Goal: Task Accomplishment & Management: Manage account settings

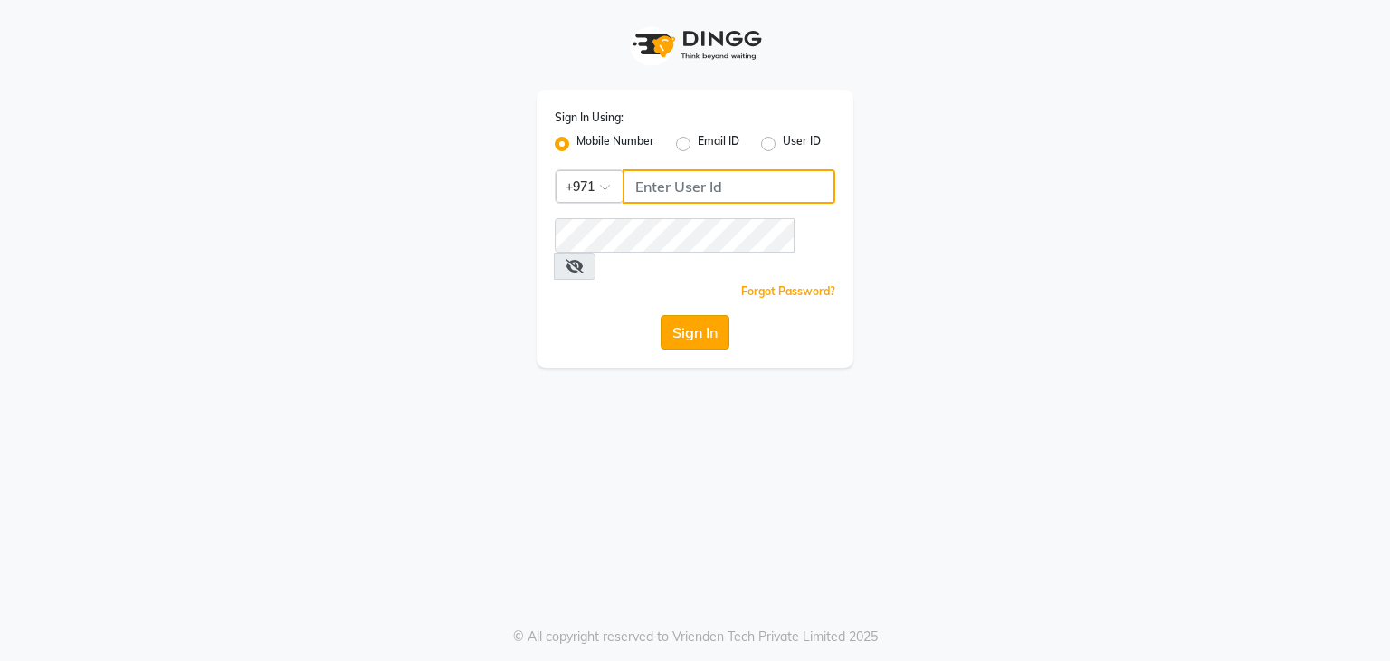
type input "569822303"
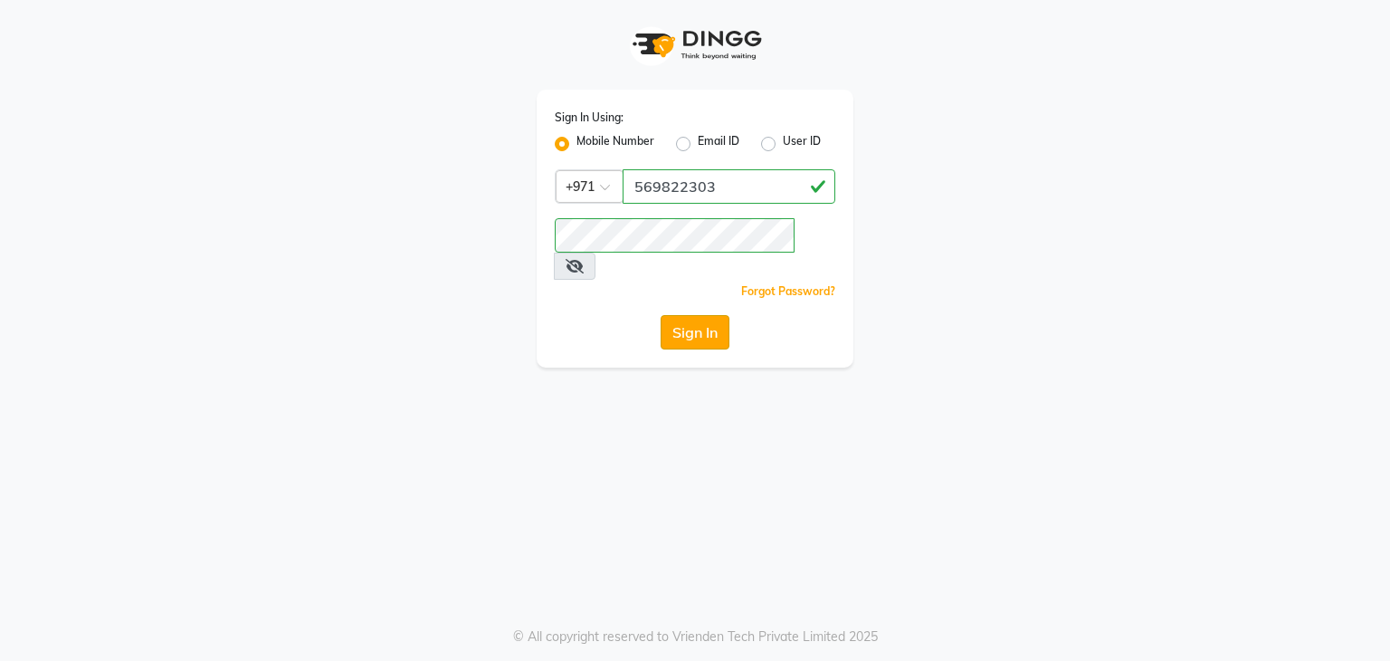
click at [713, 315] on button "Sign In" at bounding box center [695, 332] width 69 height 34
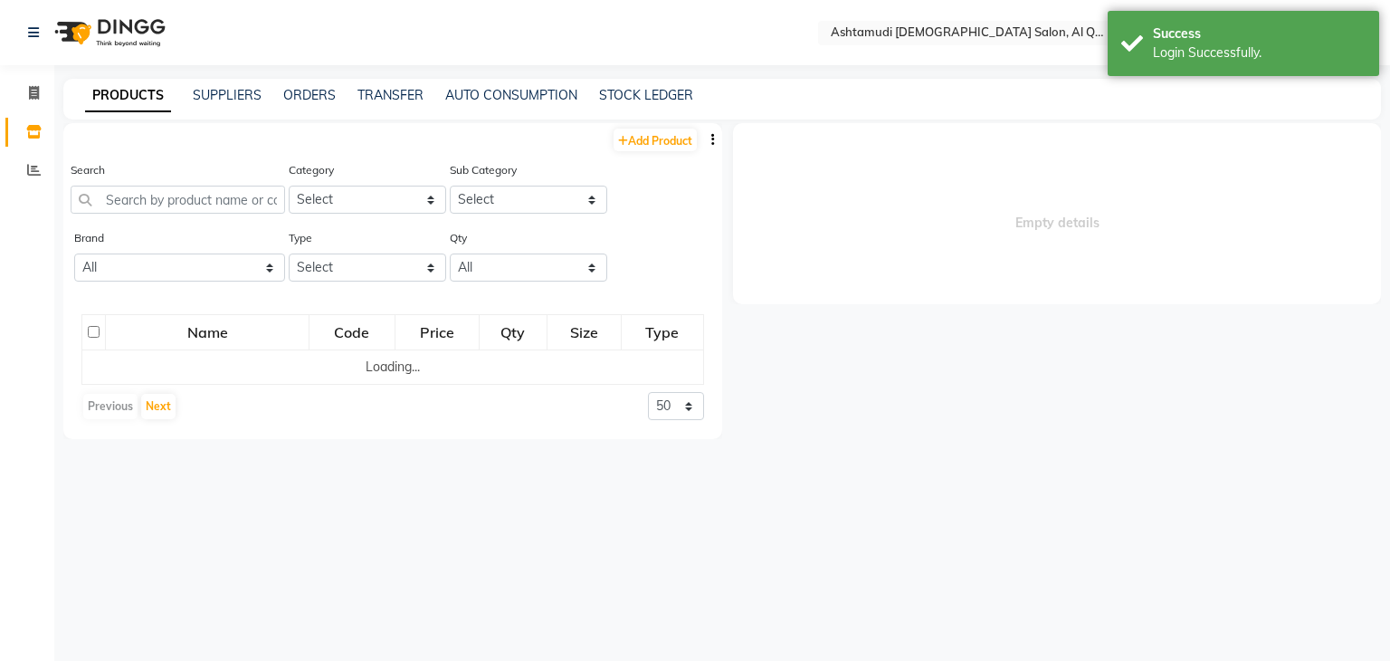
select select "en"
select select
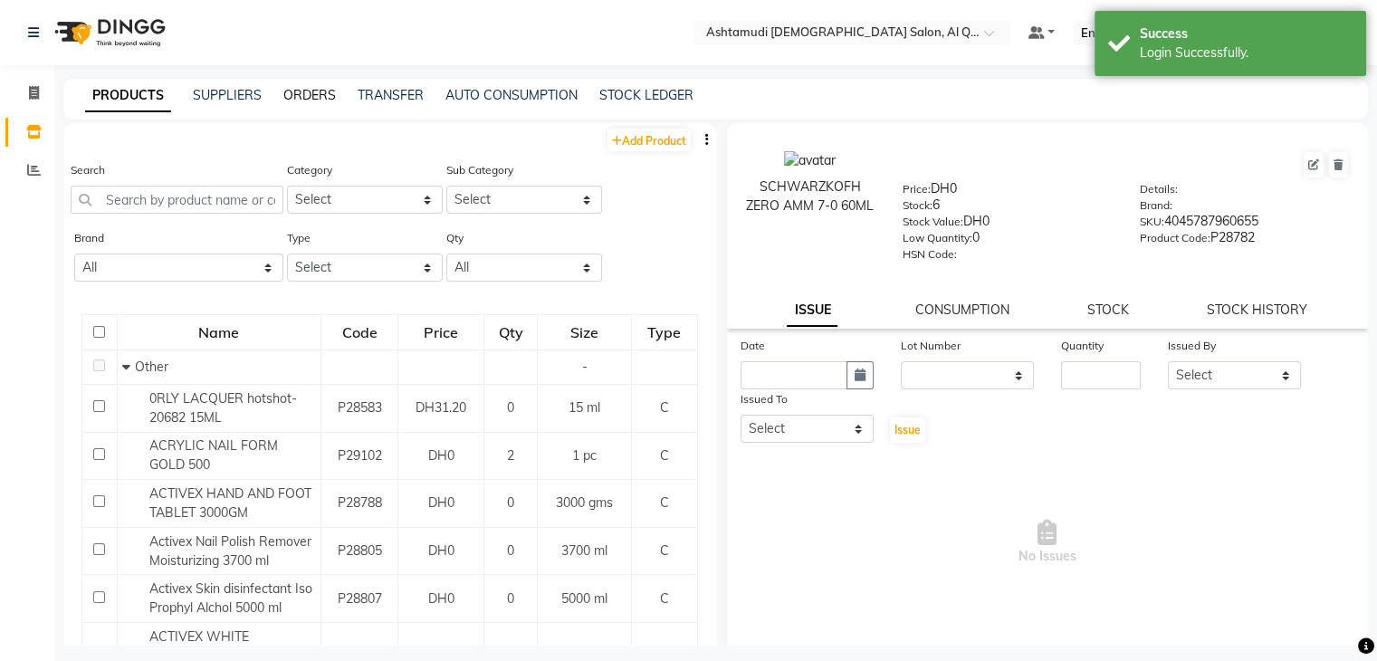
click at [307, 101] on link "ORDERS" at bounding box center [309, 95] width 52 height 16
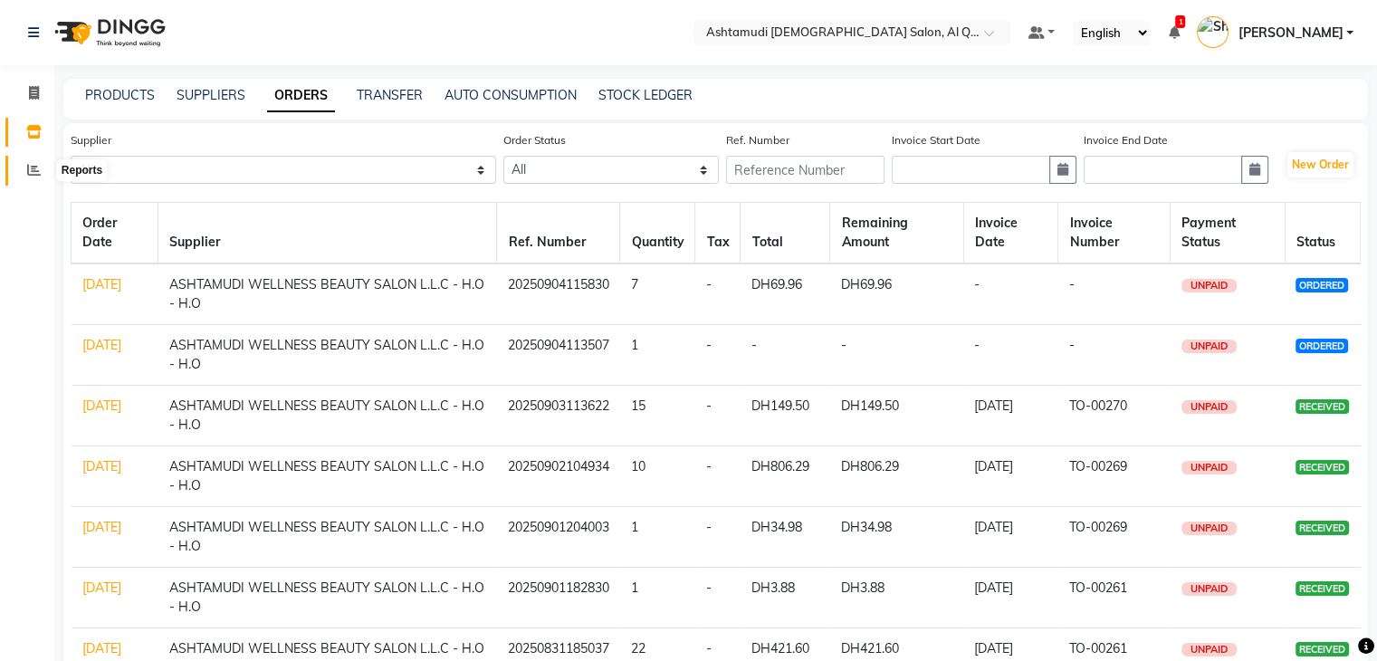
click at [38, 170] on icon at bounding box center [34, 170] width 14 height 14
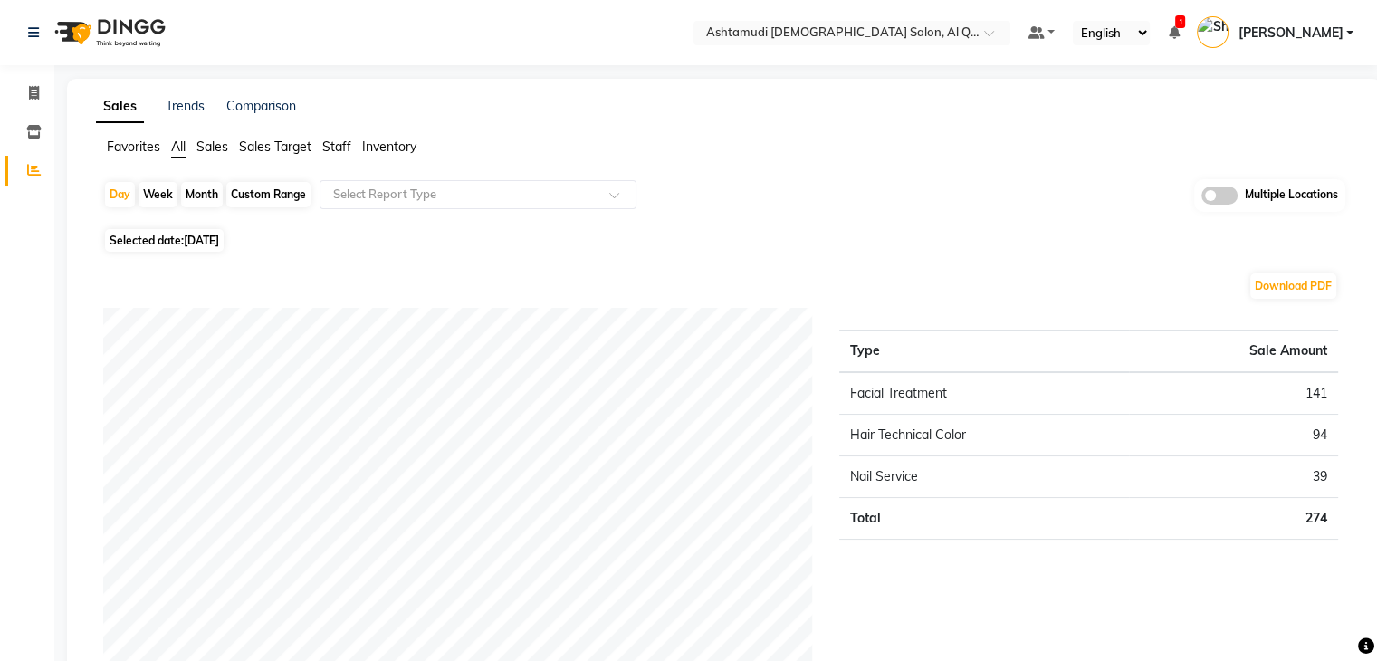
click at [388, 142] on span "Inventory" at bounding box center [389, 146] width 54 height 16
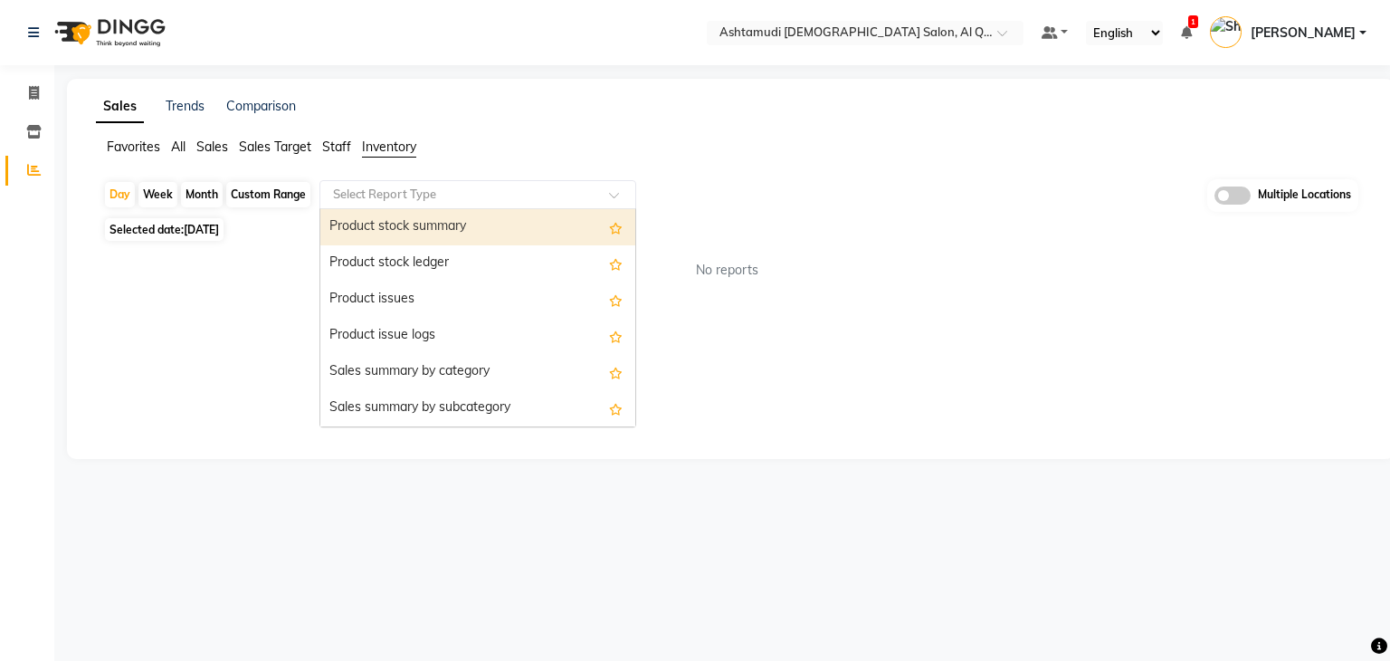
click at [409, 193] on input "text" at bounding box center [459, 195] width 261 height 18
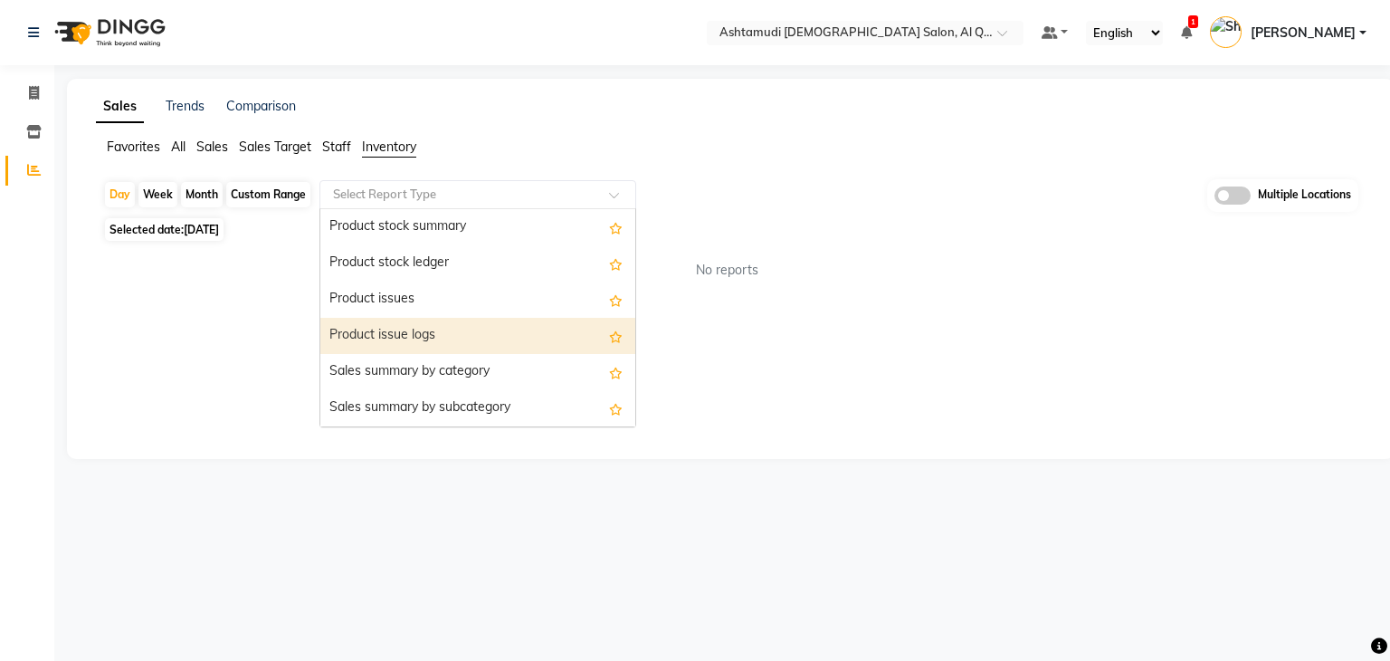
click at [427, 333] on div "Product issue logs" at bounding box center [477, 336] width 315 height 36
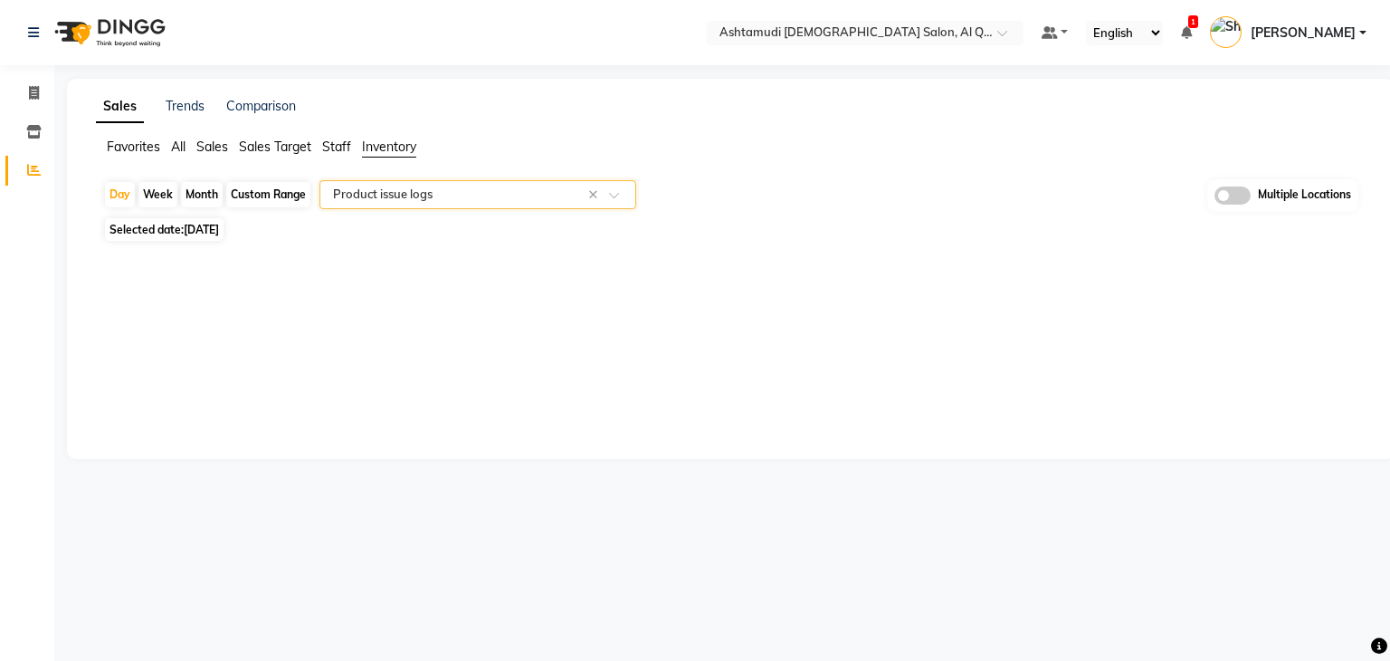
click at [167, 230] on span "Selected date: 04-09-2025" at bounding box center [164, 229] width 119 height 23
select select "9"
select select "2025"
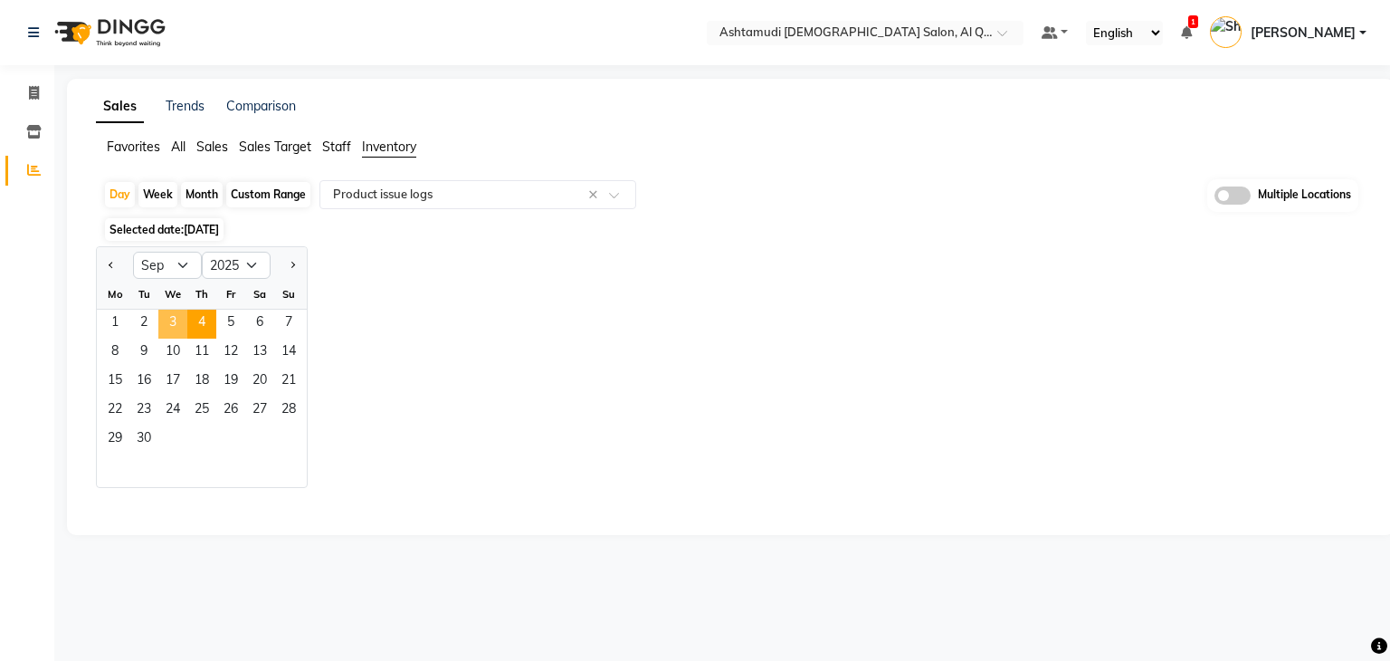
click at [177, 316] on span "3" at bounding box center [172, 324] width 29 height 29
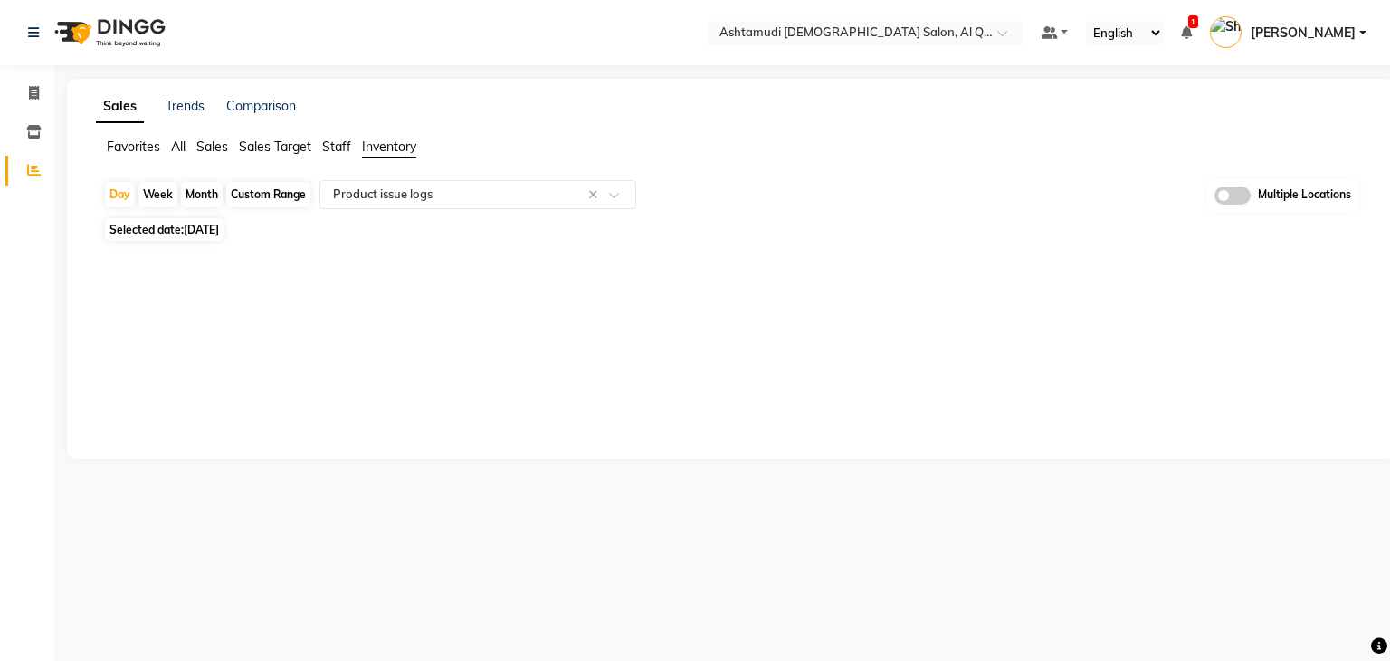
click at [171, 232] on span "Selected date: 03-09-2025" at bounding box center [164, 229] width 119 height 23
select select "9"
select select "2025"
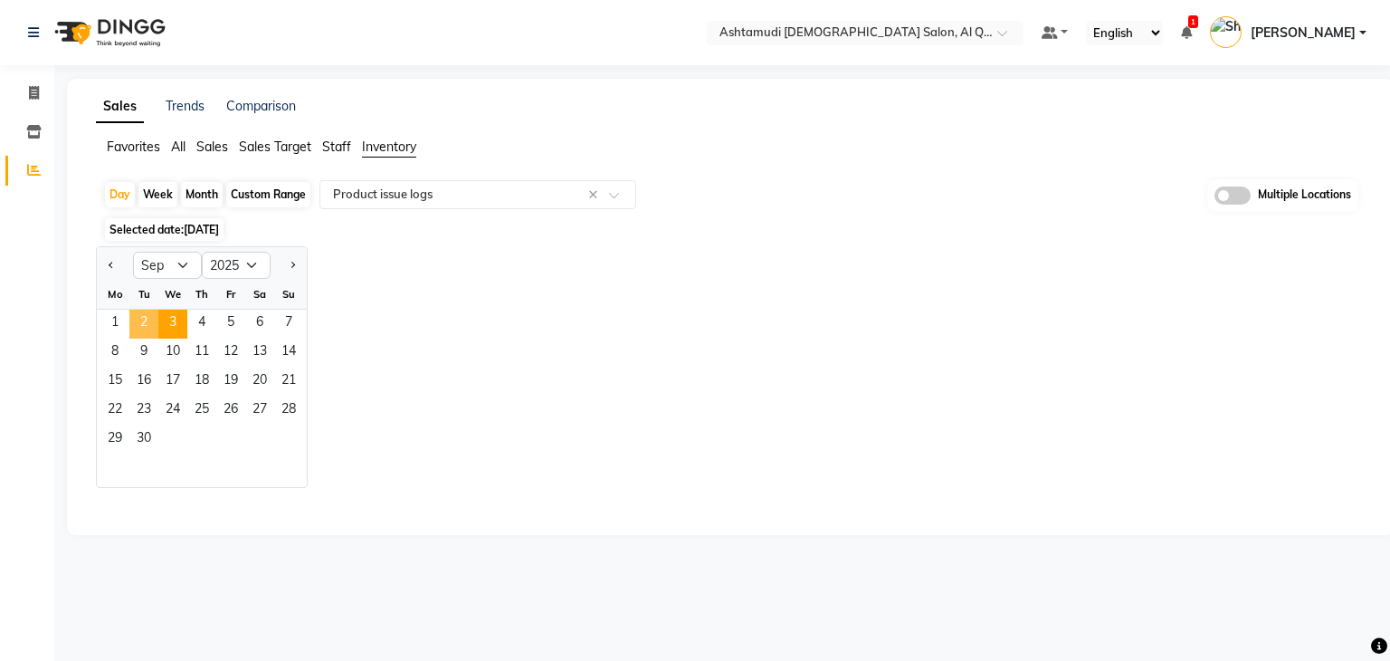
click at [137, 319] on span "2" at bounding box center [143, 324] width 29 height 29
select select "full_report"
select select "csv"
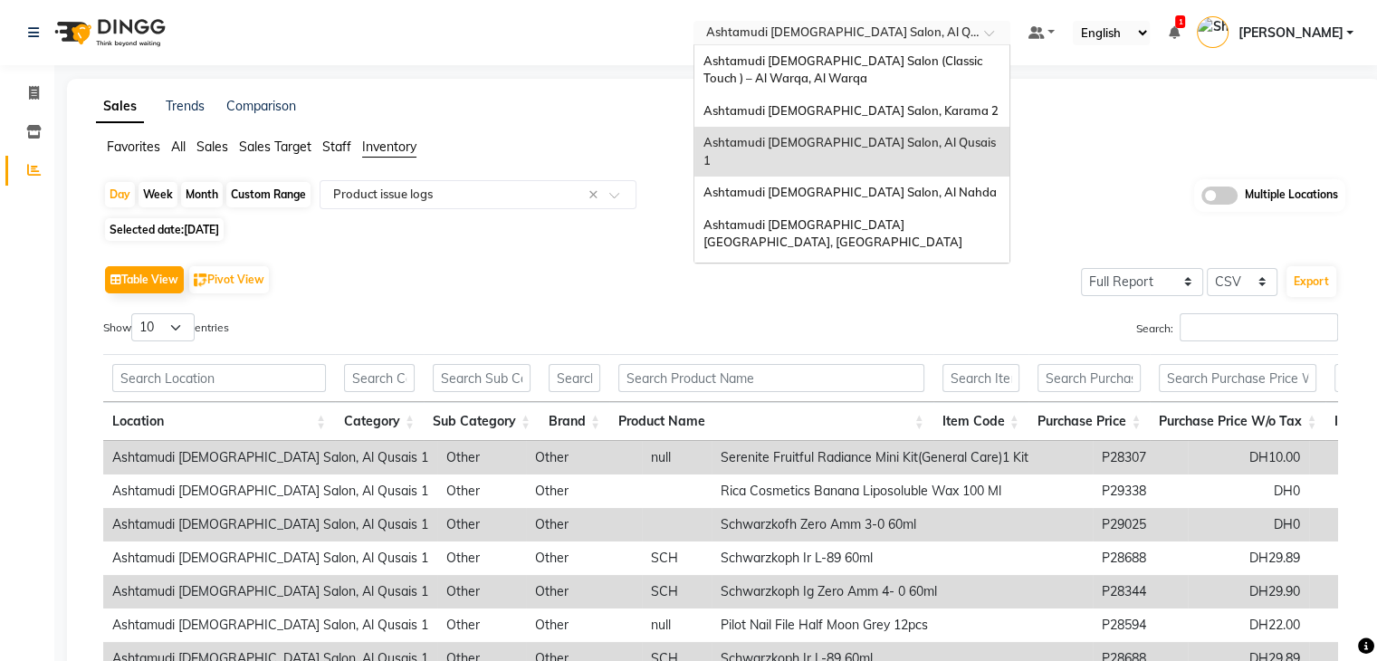
click at [883, 25] on input "text" at bounding box center [833, 34] width 262 height 18
click at [884, 70] on div "Ashtamudi Ladies Salon (Classic Touch ) – Al Warqa, Al Warqa" at bounding box center [851, 70] width 315 height 50
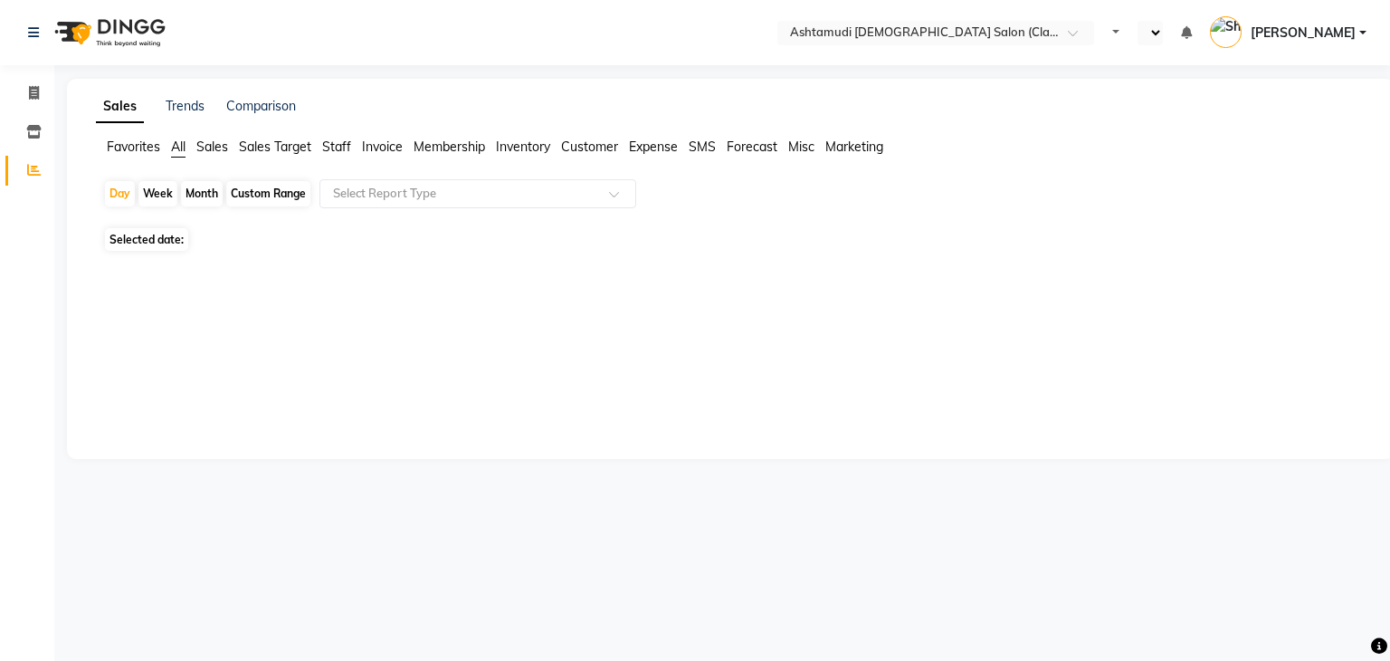
select select "en"
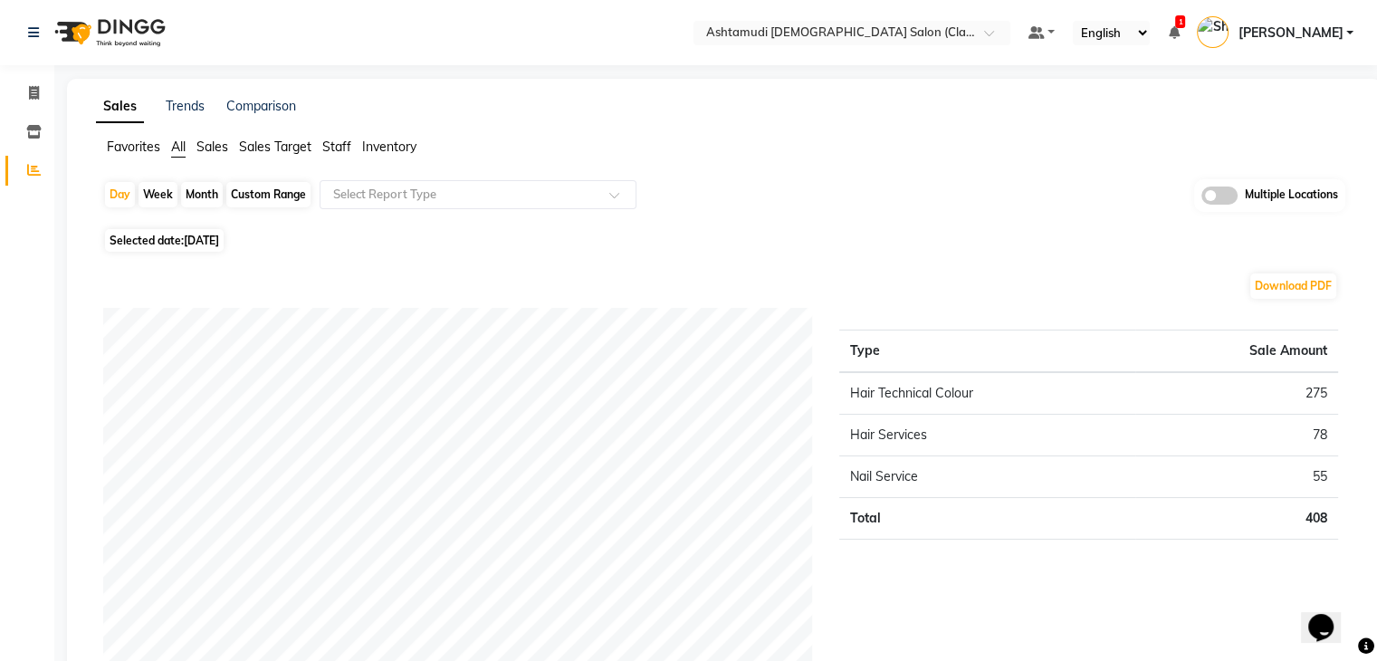
click at [391, 149] on span "Inventory" at bounding box center [389, 146] width 54 height 16
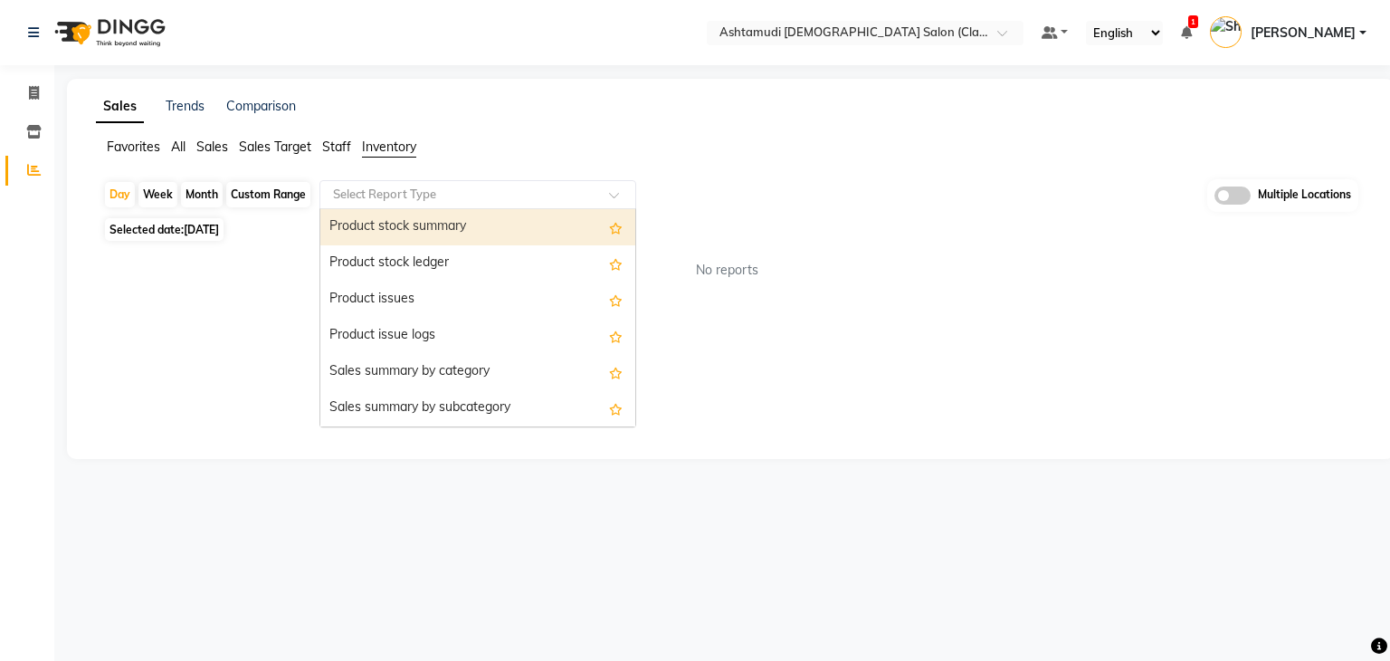
click at [380, 186] on input "text" at bounding box center [459, 195] width 261 height 18
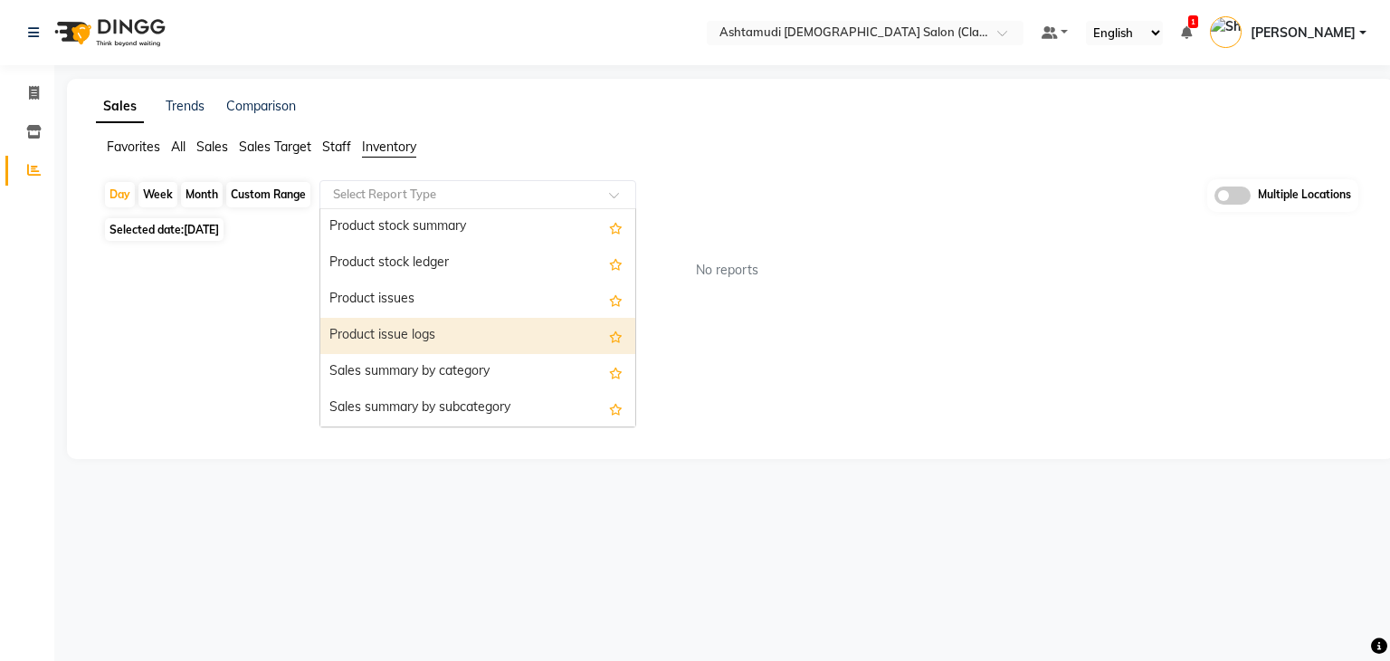
click at [420, 329] on div "Product issue logs" at bounding box center [477, 336] width 315 height 36
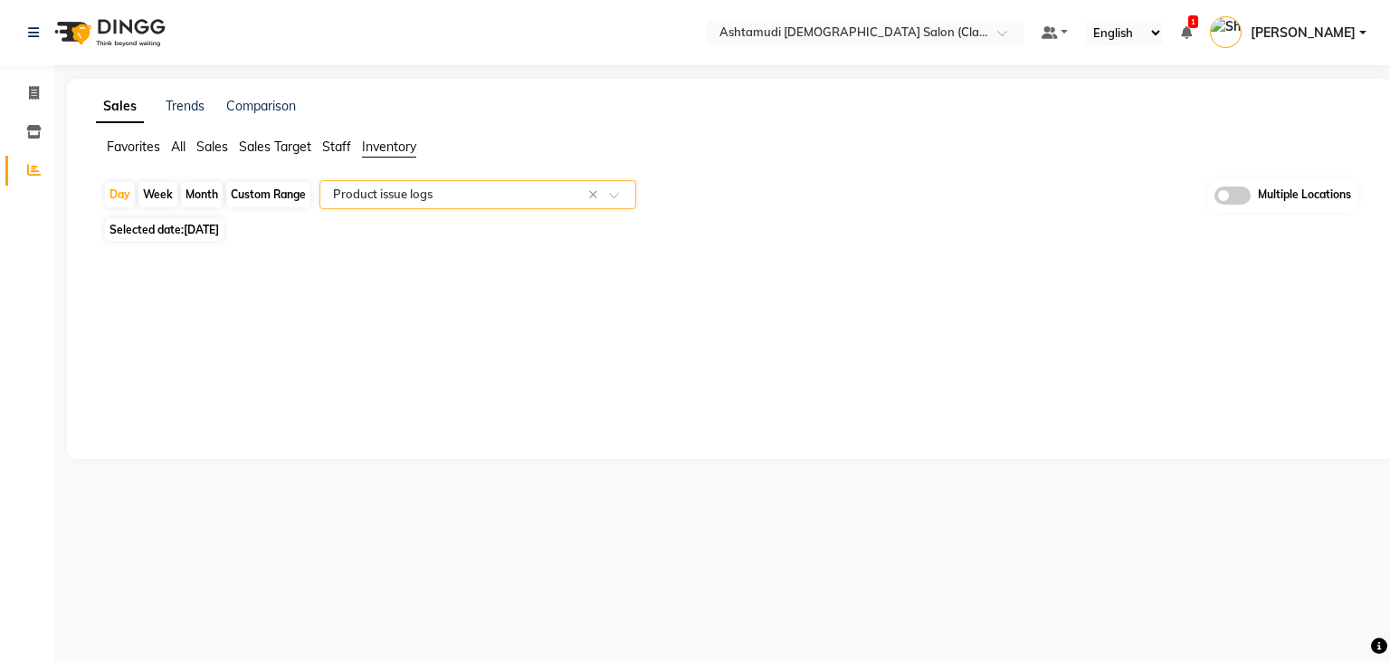
click at [141, 225] on span "Selected date: [DATE]" at bounding box center [164, 229] width 119 height 23
select select "9"
select select "2025"
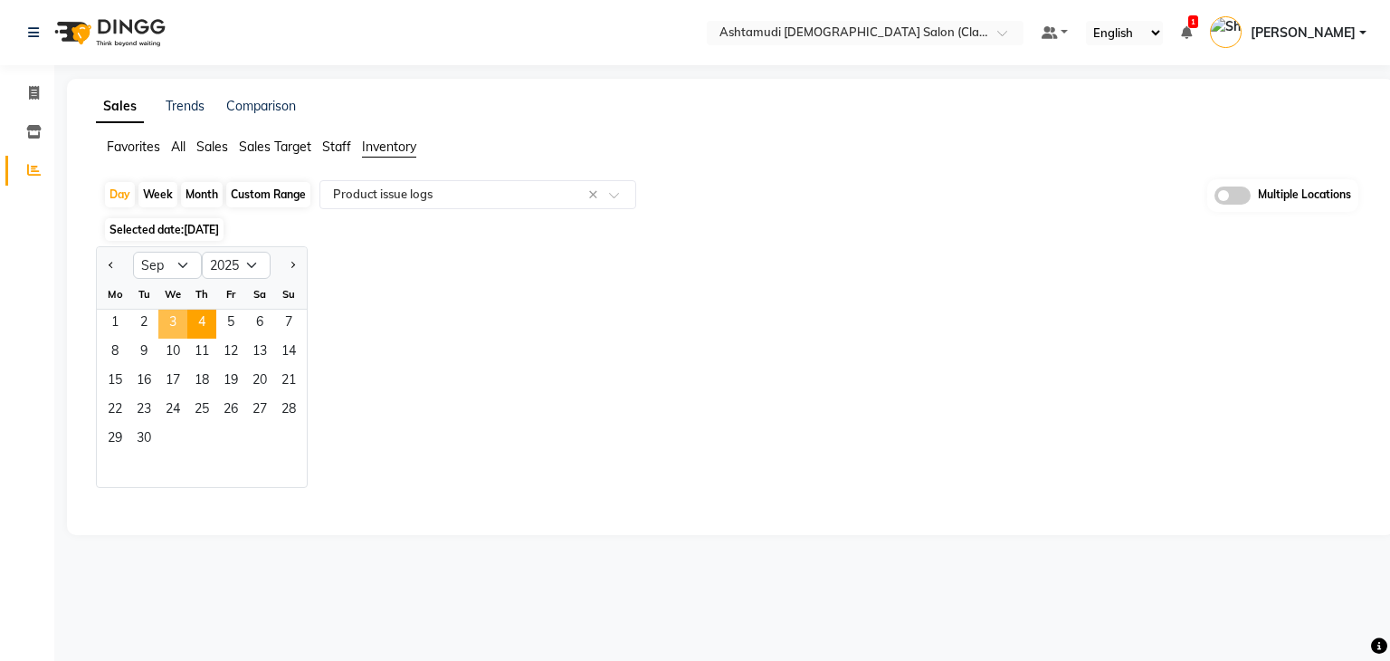
click at [175, 321] on span "3" at bounding box center [172, 324] width 29 height 29
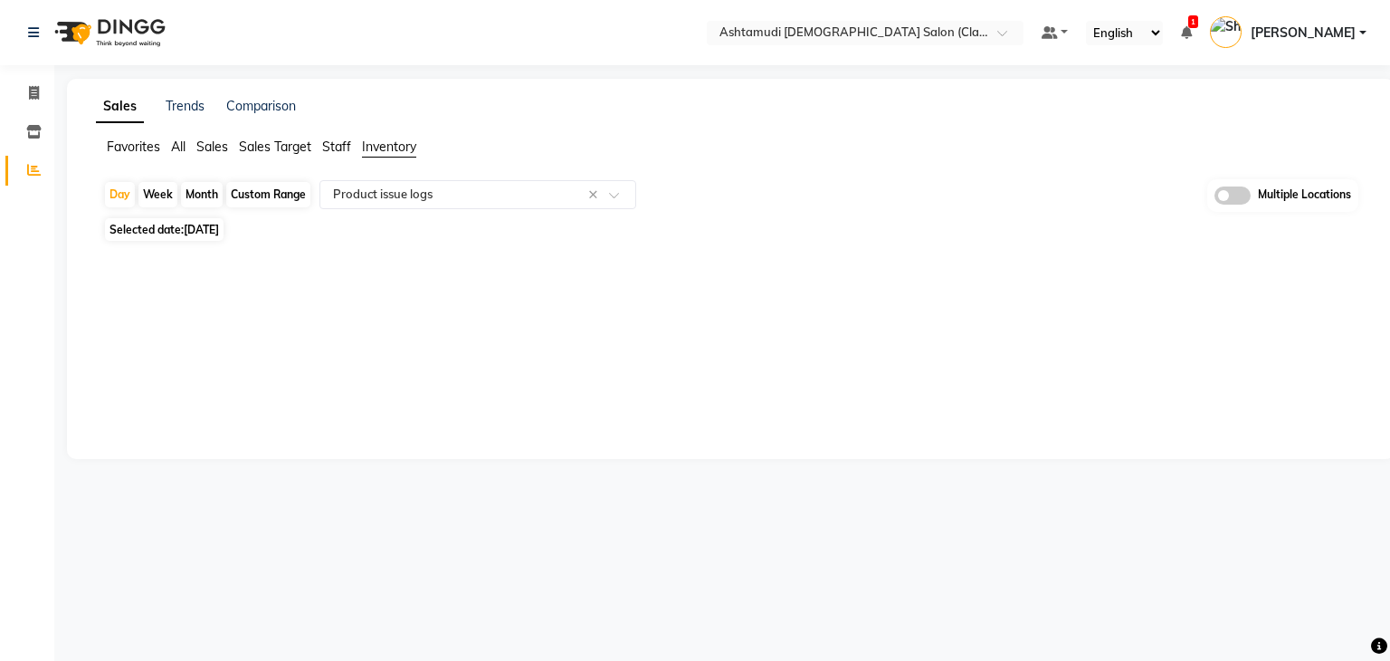
click at [189, 236] on span "[DATE]" at bounding box center [201, 230] width 35 height 14
select select "9"
select select "2025"
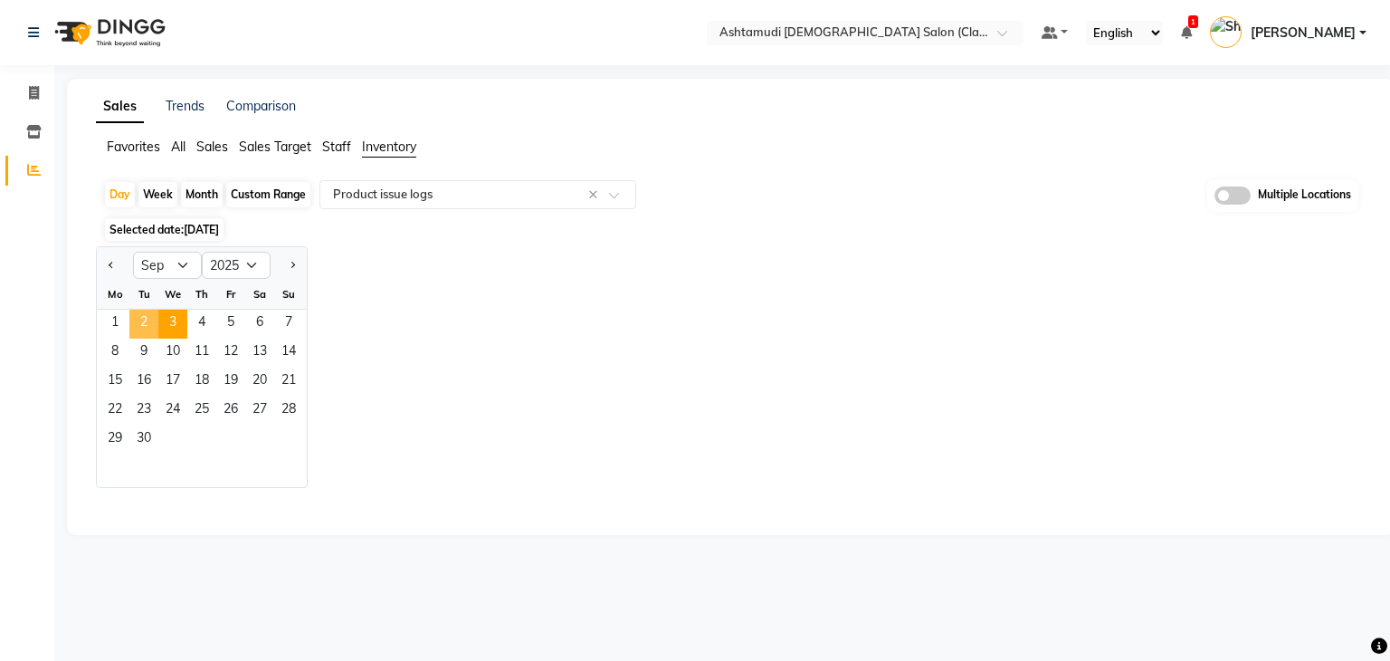
click at [148, 327] on span "2" at bounding box center [143, 324] width 29 height 29
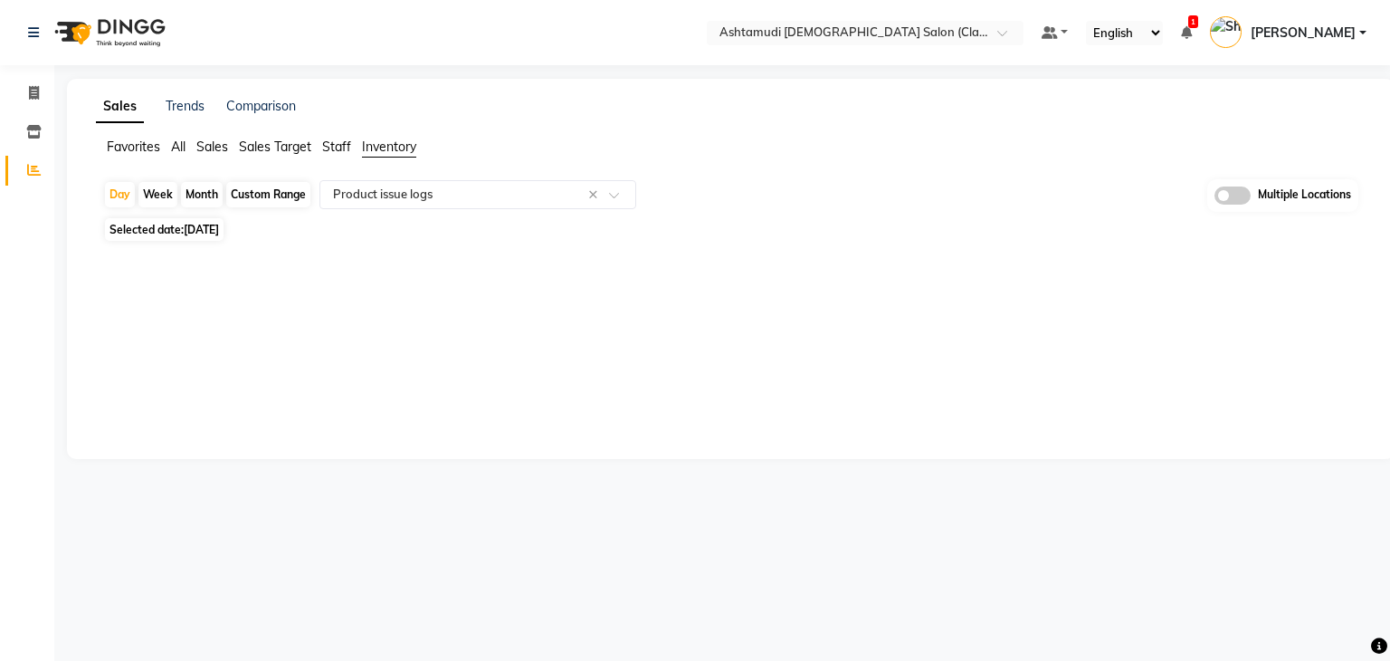
click at [198, 227] on span "02-09-2025" at bounding box center [201, 230] width 35 height 14
select select "9"
select select "2025"
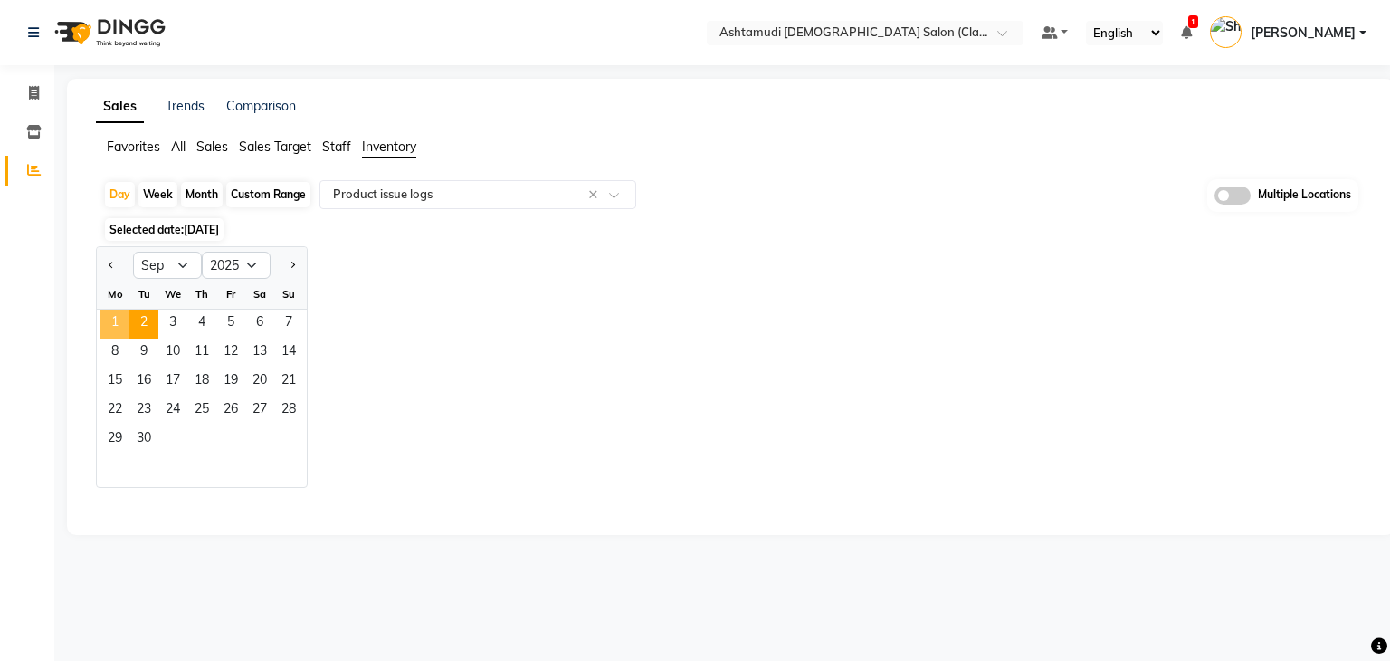
click at [126, 323] on span "1" at bounding box center [114, 324] width 29 height 29
select select "full_report"
select select "csv"
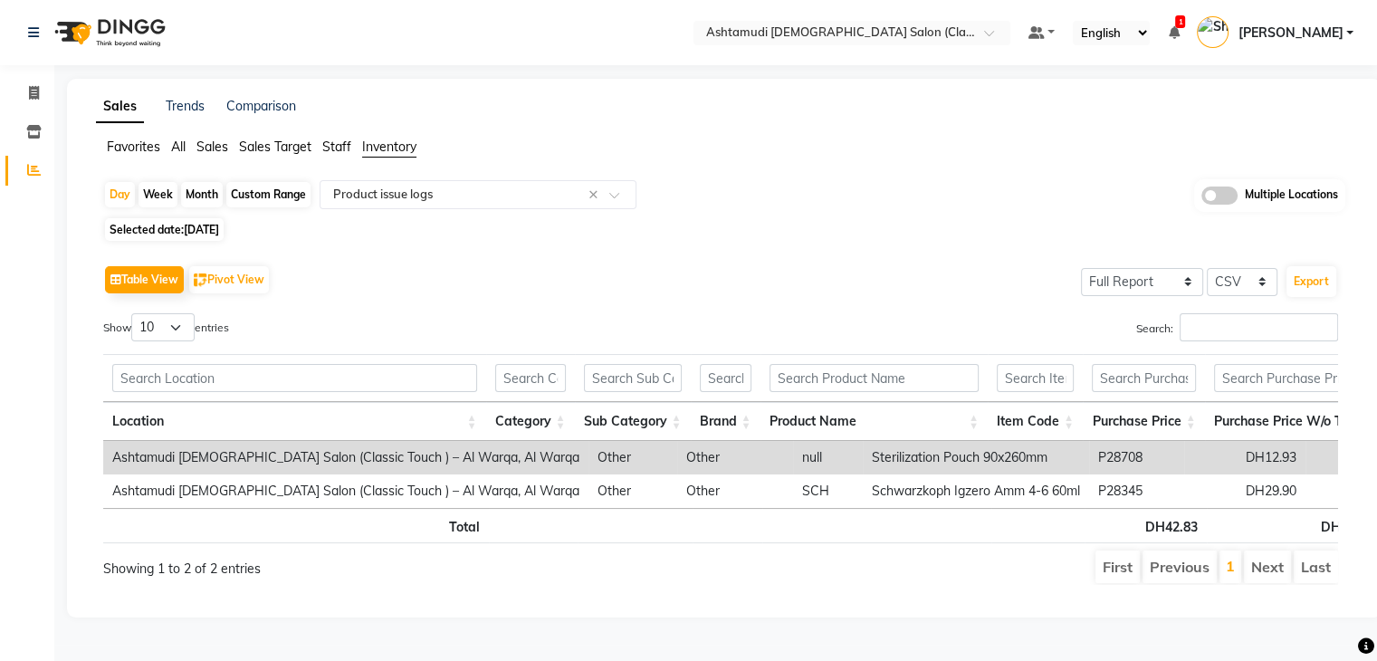
click at [190, 232] on span "01-09-2025" at bounding box center [201, 230] width 35 height 14
select select "9"
select select "2025"
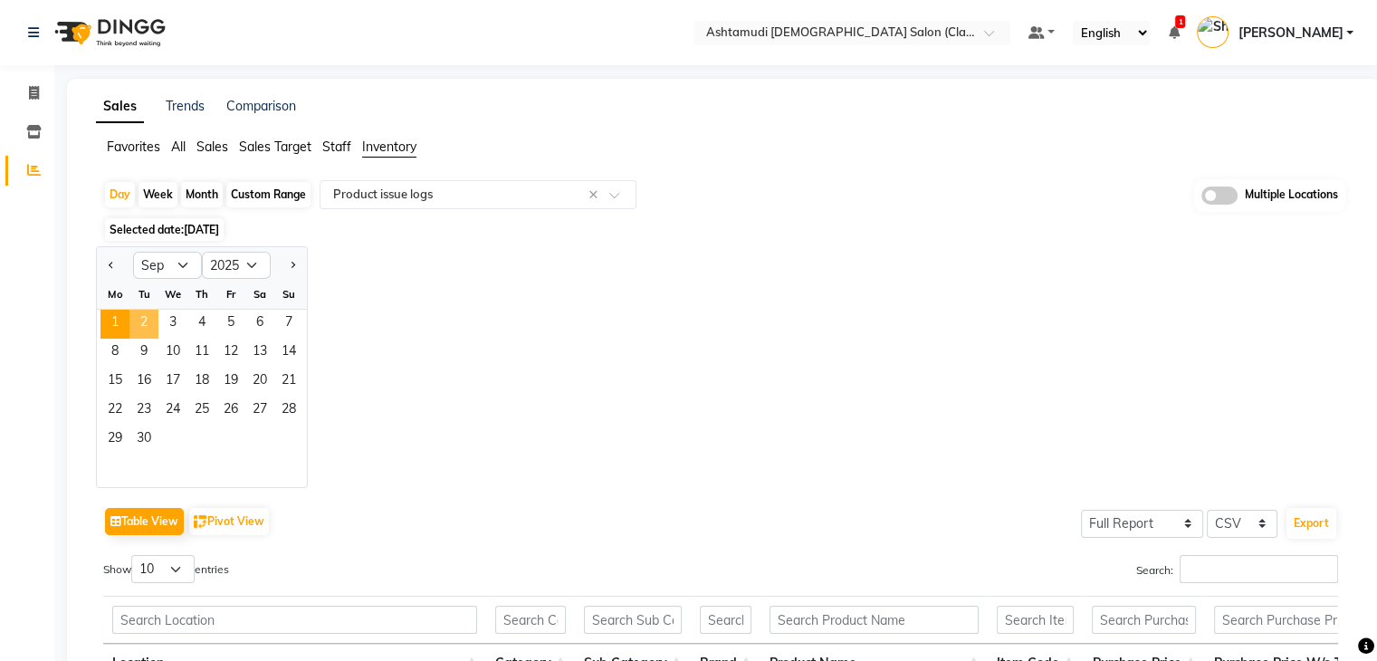
click at [145, 322] on span "2" at bounding box center [143, 324] width 29 height 29
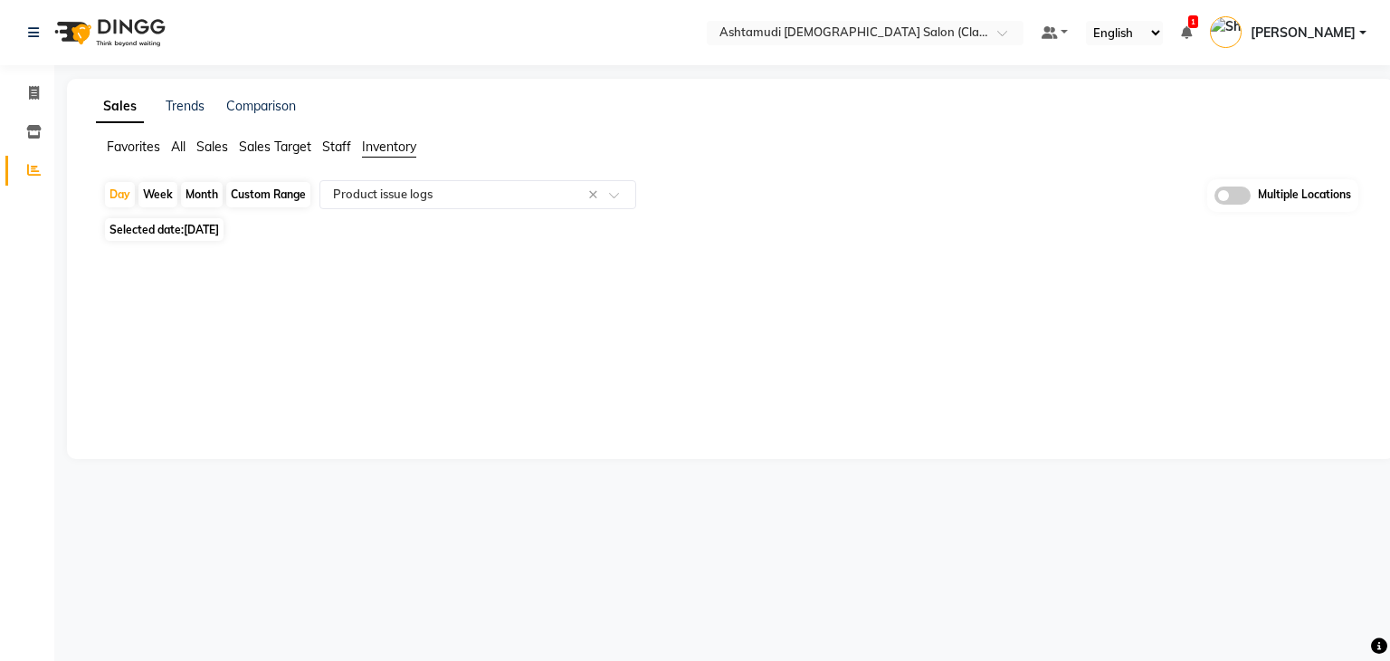
click at [176, 231] on span "Selected date: 02-09-2025" at bounding box center [164, 229] width 119 height 23
select select "9"
select select "2025"
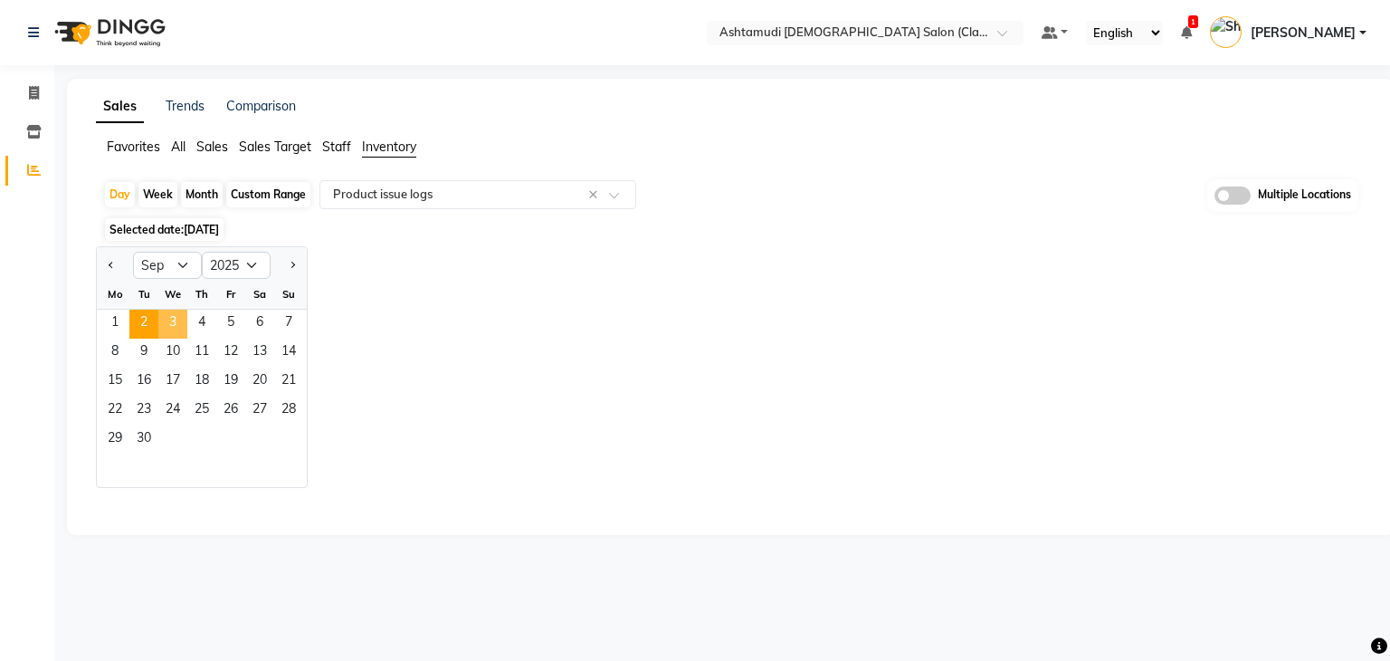
click at [167, 327] on span "3" at bounding box center [172, 324] width 29 height 29
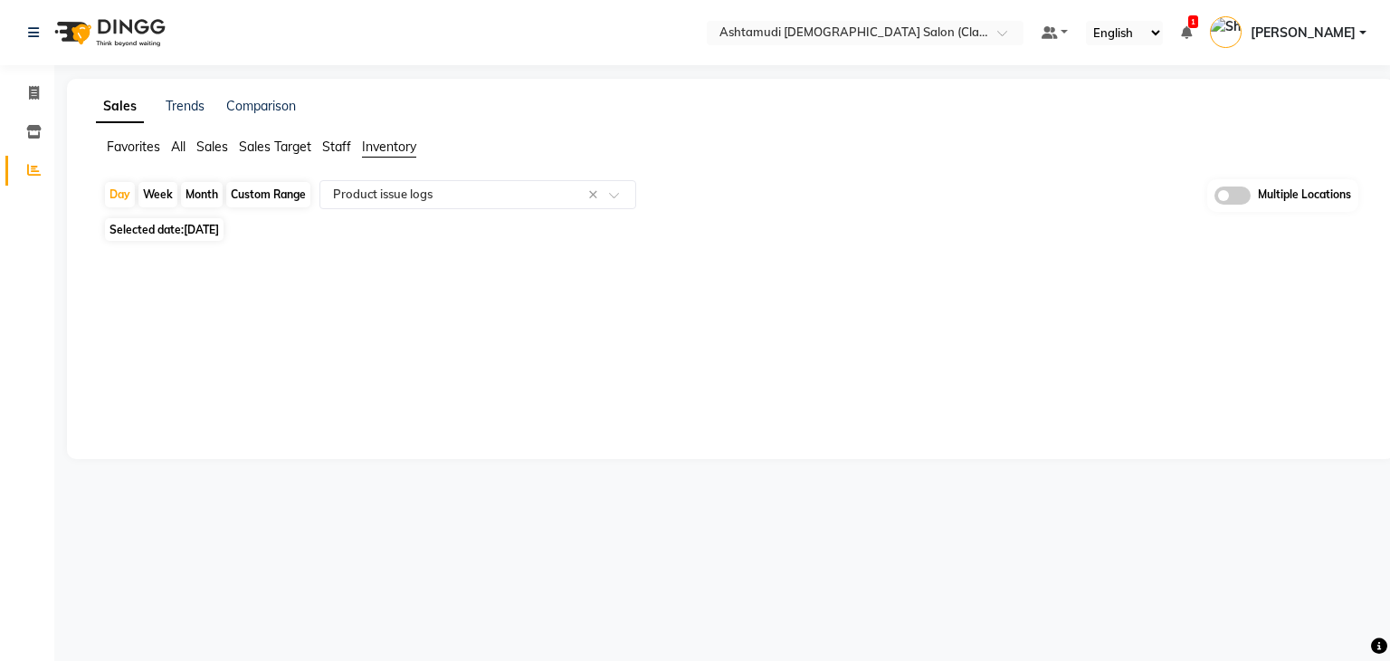
click at [938, 21] on div "Select Location × Ashtamudi Ladies Salon (Classic Touch ) – Al Warqa, Al Warqa" at bounding box center [865, 33] width 317 height 24
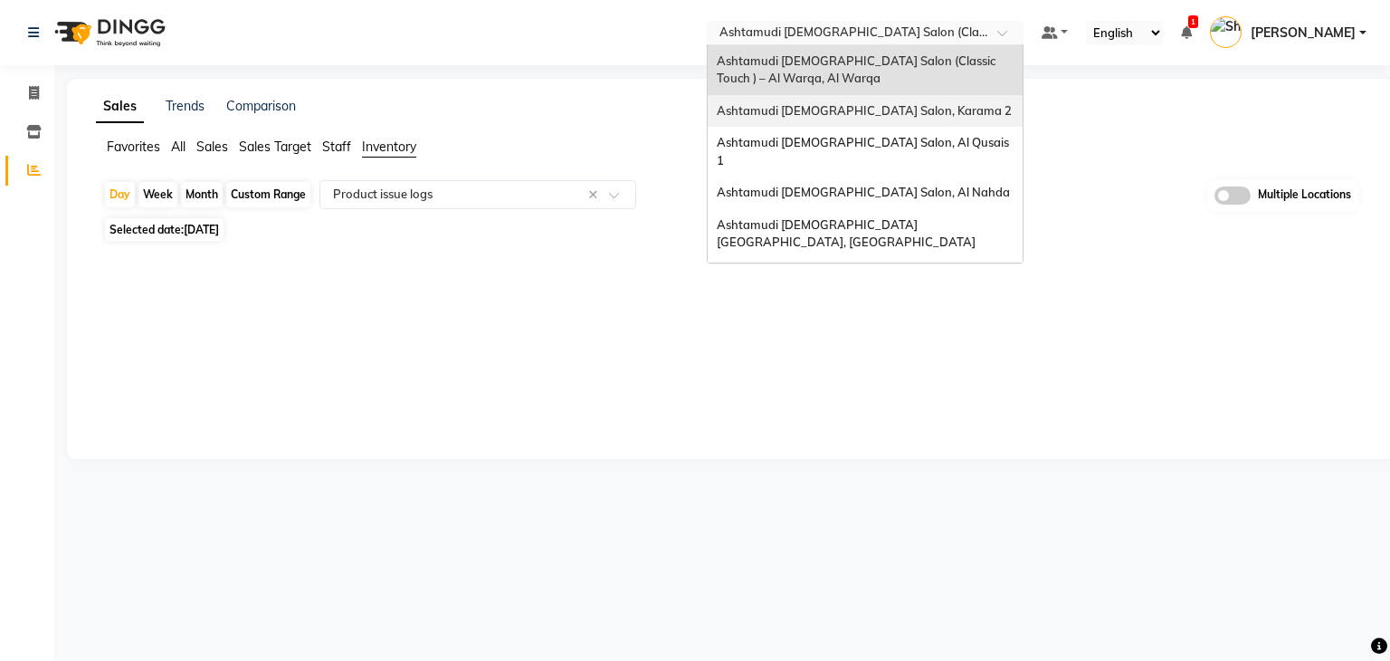
click at [938, 118] on div "Ashtamudi [DEMOGRAPHIC_DATA] Salon, Karama 2" at bounding box center [865, 111] width 315 height 33
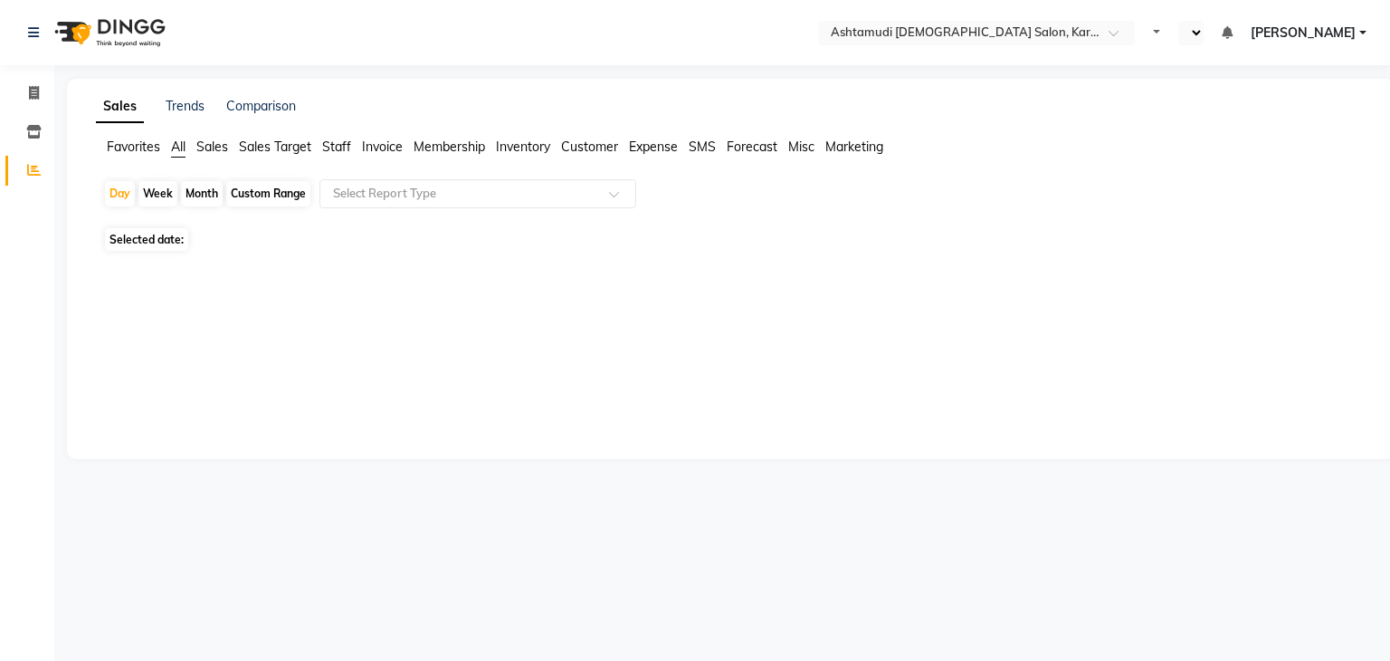
select select "en"
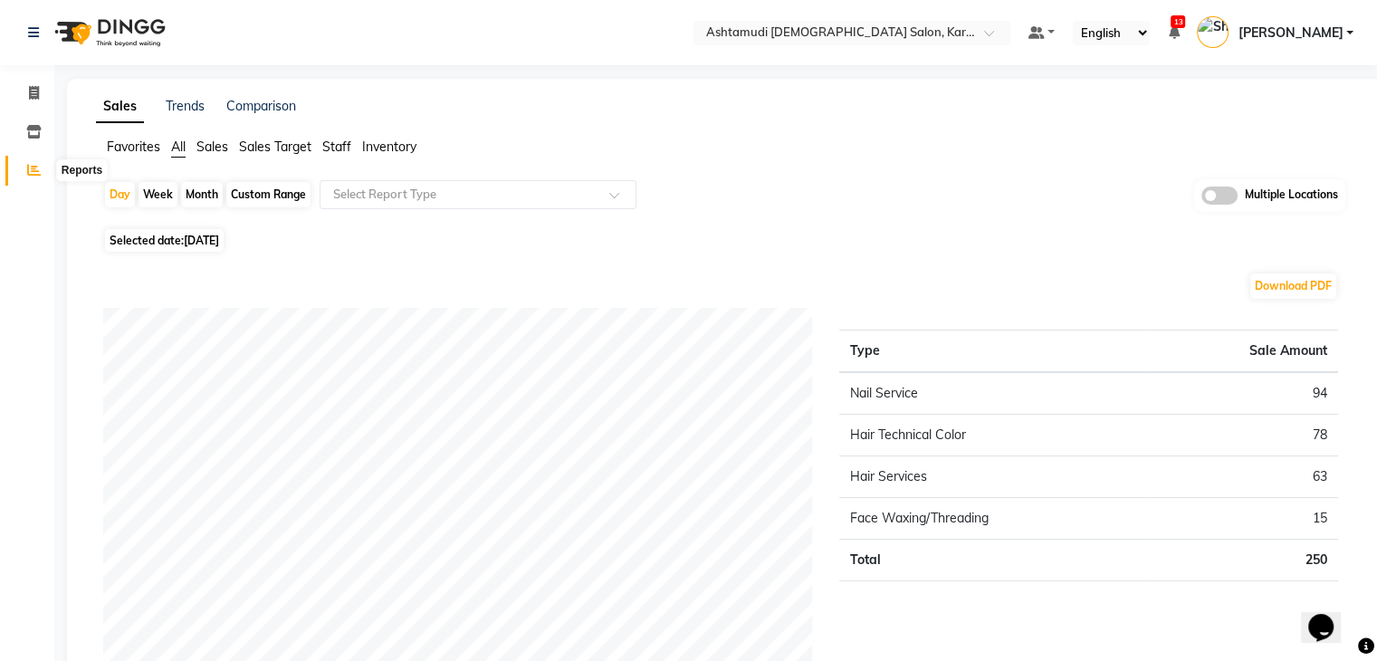
drag, startPoint x: 32, startPoint y: 176, endPoint x: 491, endPoint y: 164, distance: 459.9
click at [33, 177] on span at bounding box center [34, 170] width 32 height 21
click at [378, 150] on span "Inventory" at bounding box center [389, 146] width 54 height 16
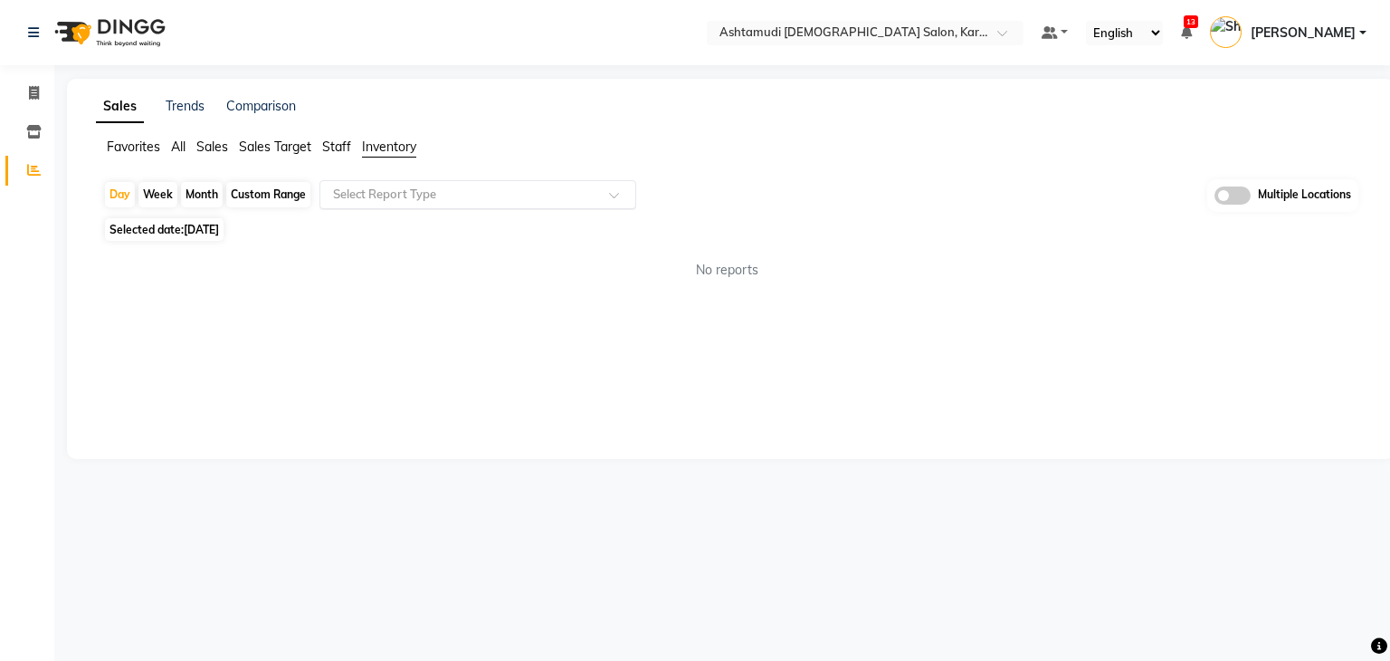
click at [384, 193] on input "text" at bounding box center [459, 195] width 261 height 18
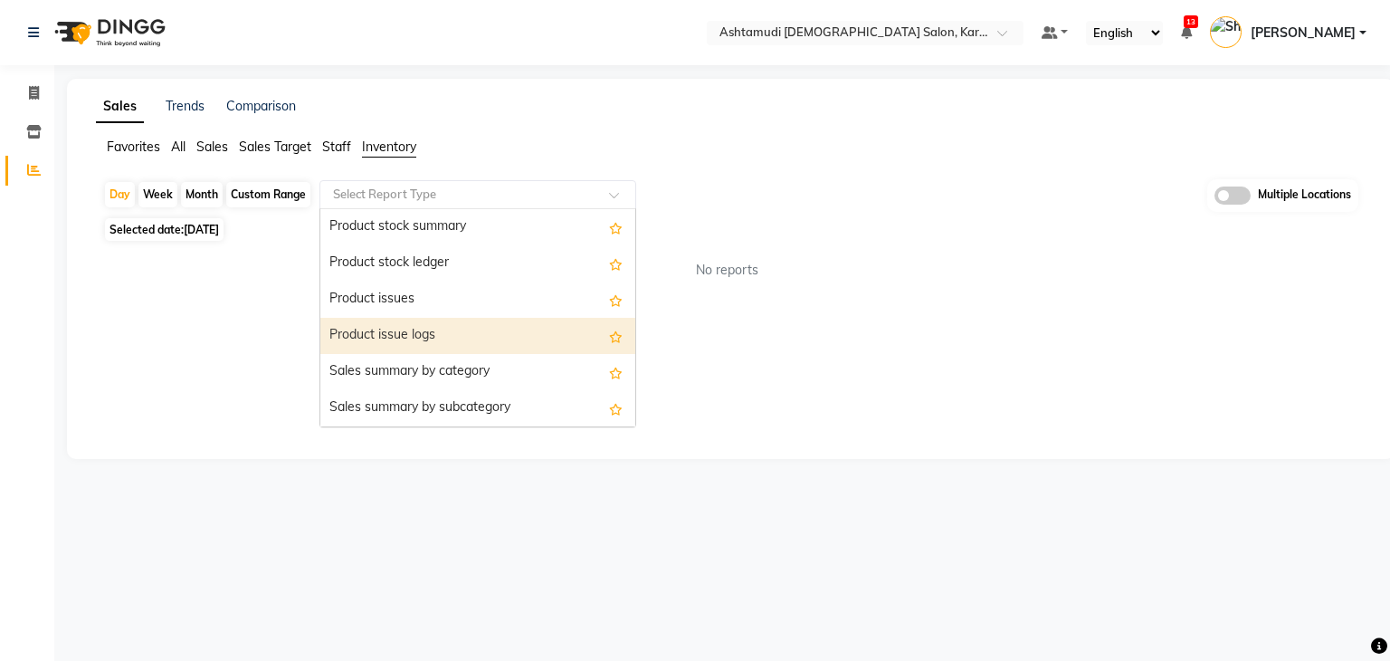
click at [398, 323] on div "Product issue logs" at bounding box center [477, 336] width 315 height 36
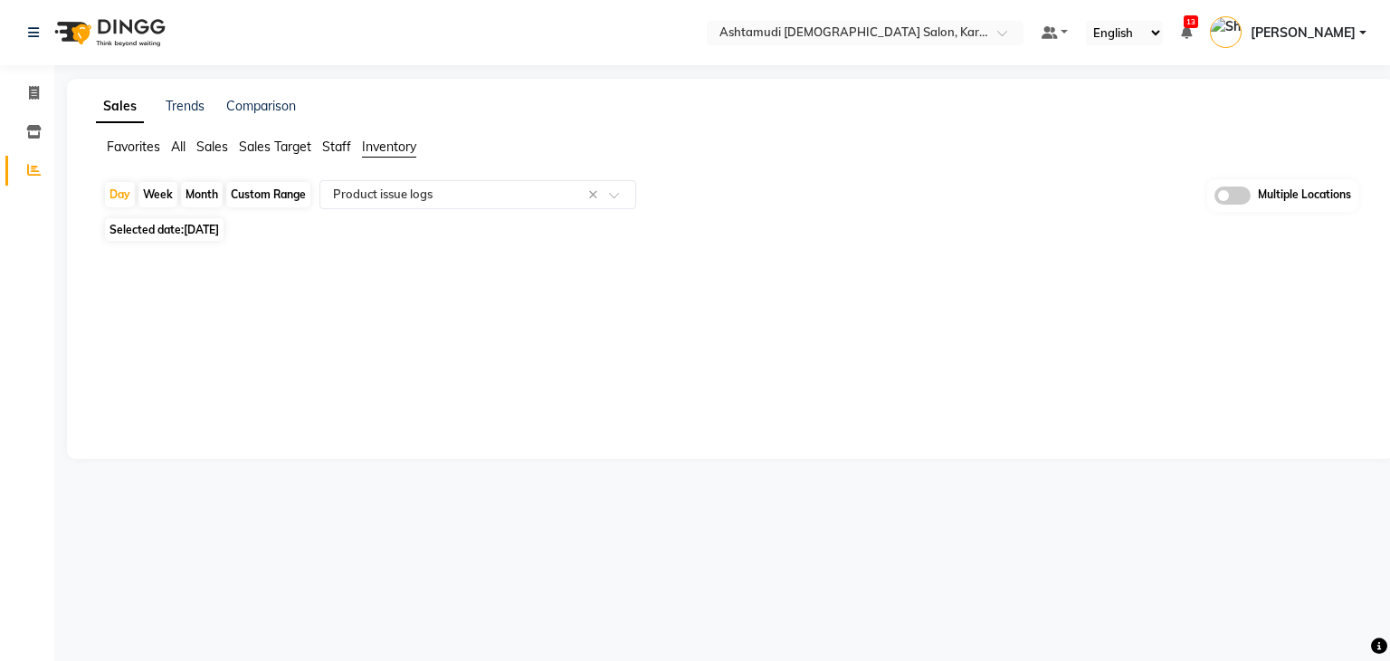
click at [151, 222] on span "Selected date: 04-09-2025" at bounding box center [164, 229] width 119 height 23
select select "9"
select select "2025"
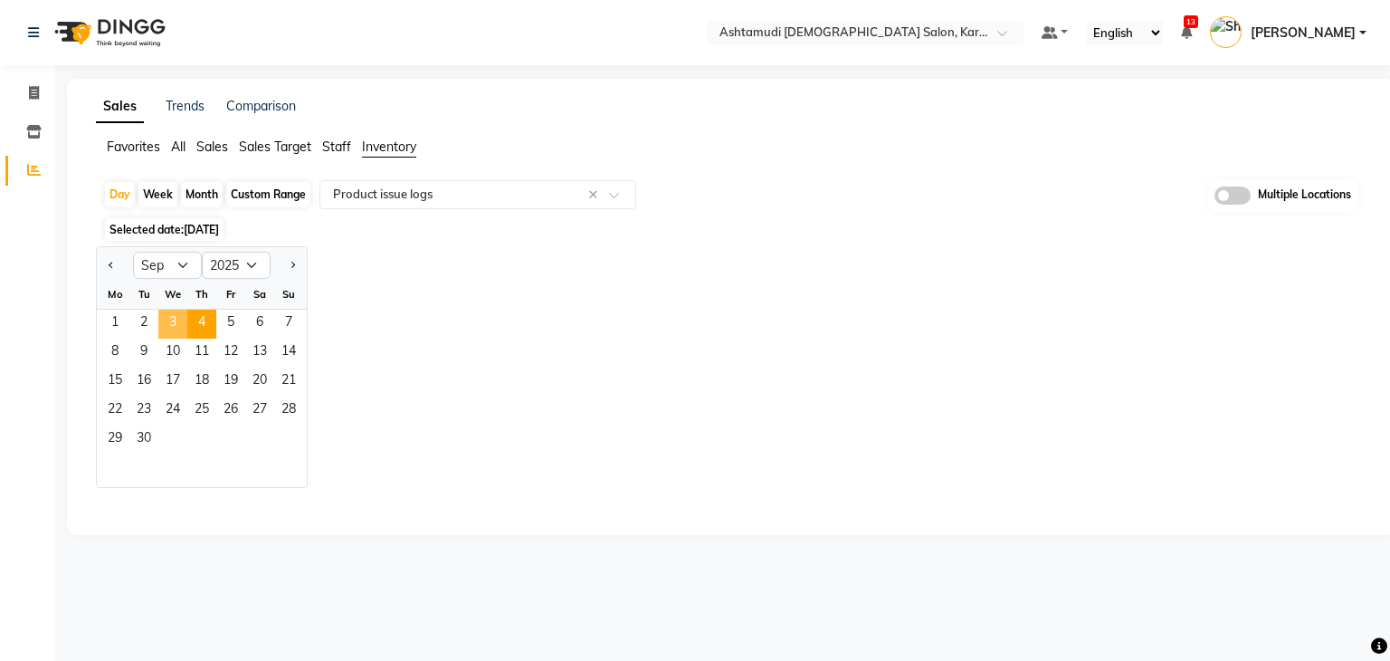
click at [169, 327] on span "3" at bounding box center [172, 324] width 29 height 29
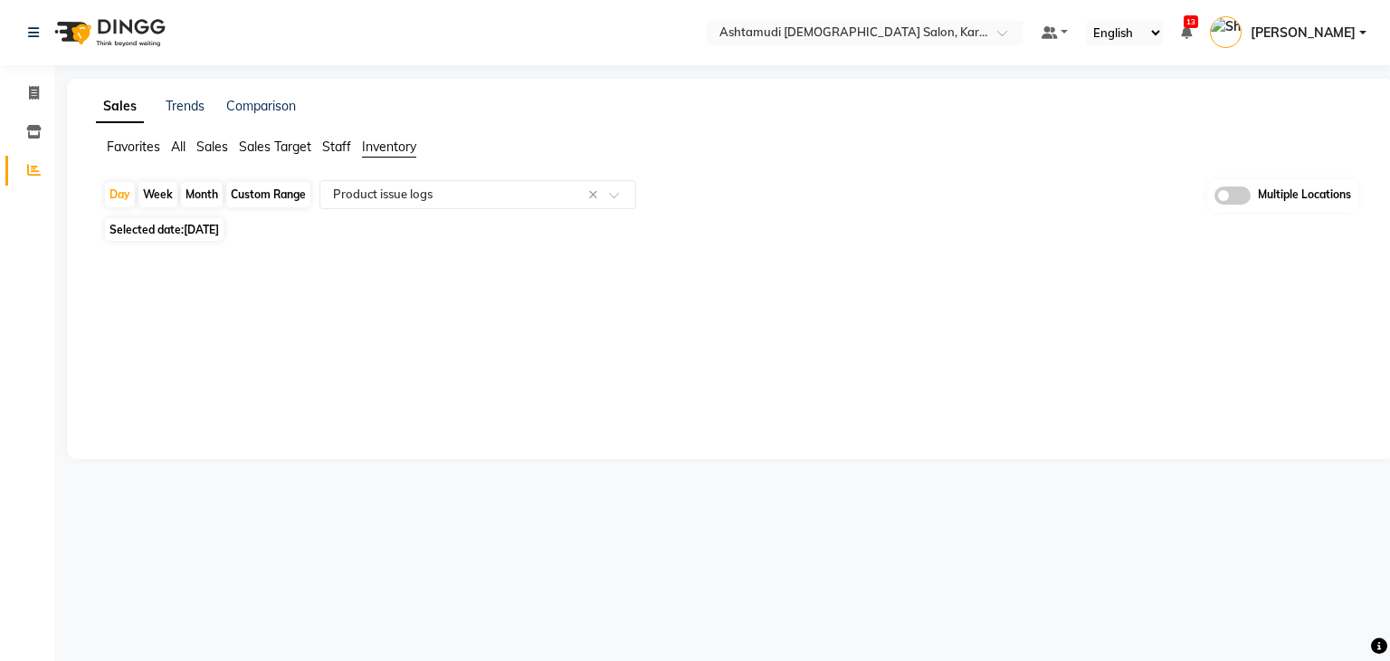
click at [159, 231] on span "Selected date: 03-09-2025" at bounding box center [164, 229] width 119 height 23
select select "9"
select select "2025"
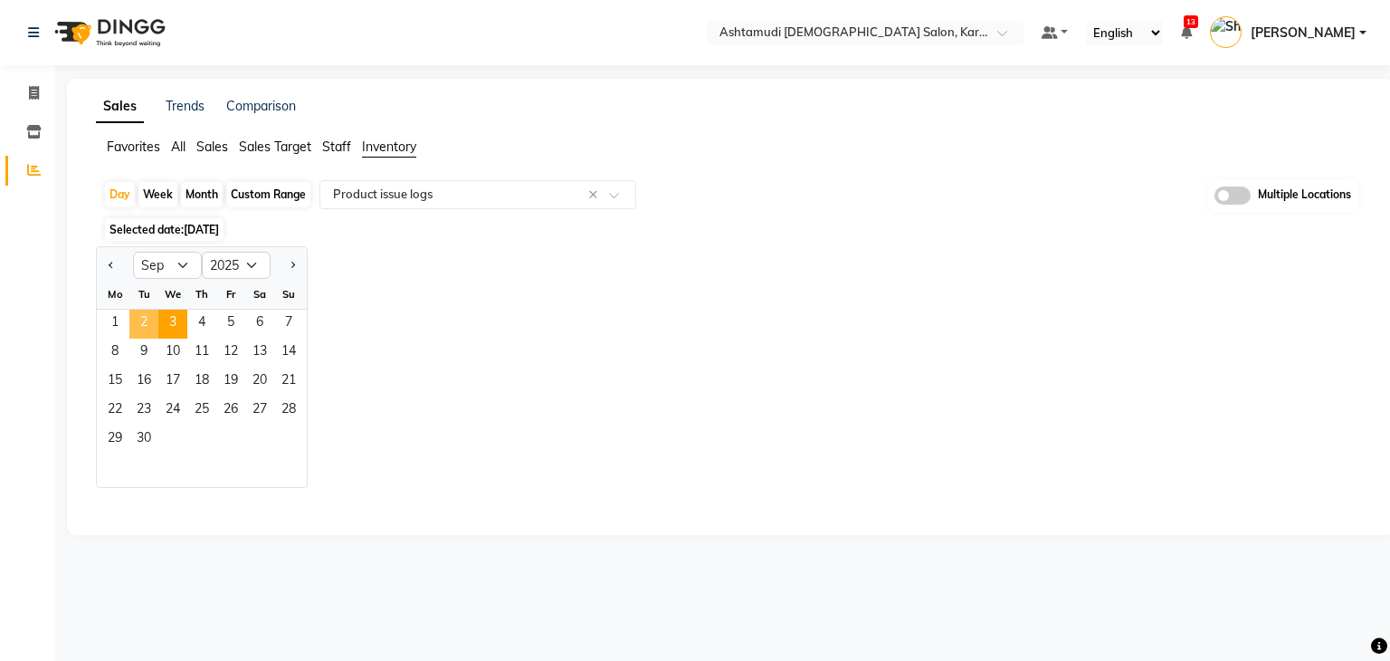
click at [145, 324] on span "2" at bounding box center [143, 324] width 29 height 29
select select "full_report"
select select "csv"
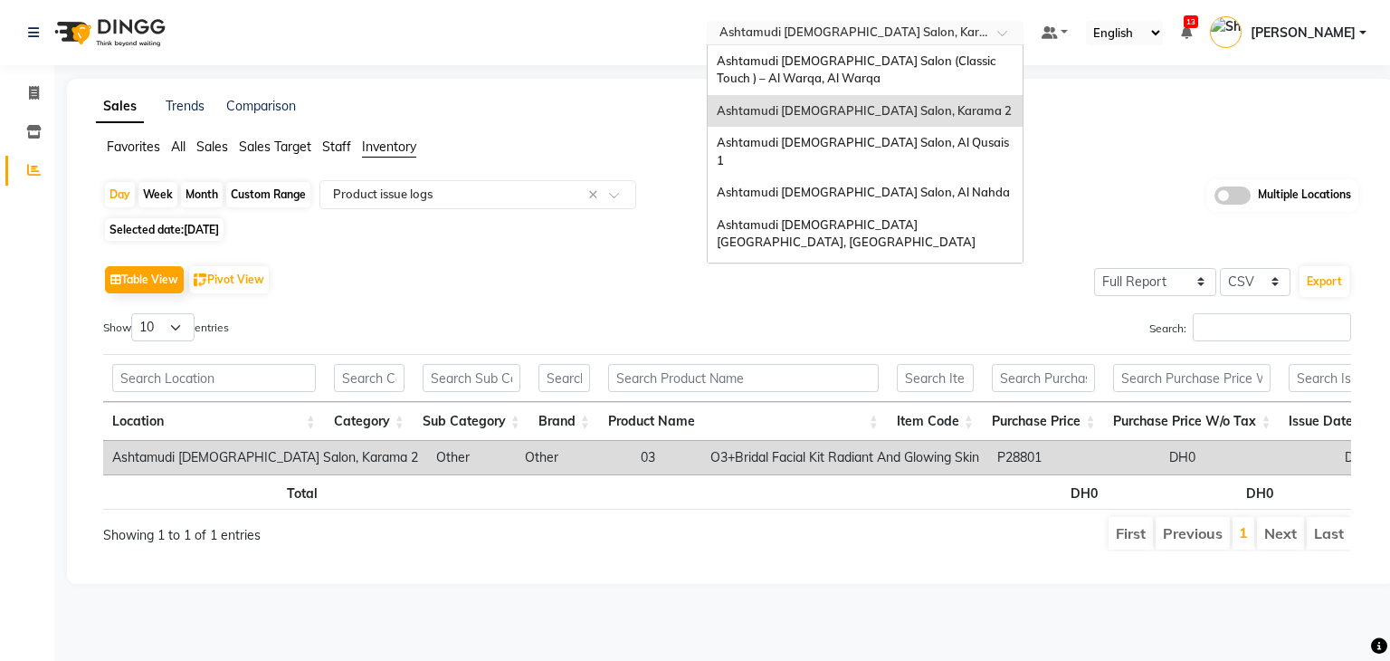
click at [886, 32] on input "text" at bounding box center [847, 34] width 262 height 18
click at [883, 150] on div "Ashtamudi Ladies Salon, Al Qusais 1" at bounding box center [865, 152] width 315 height 50
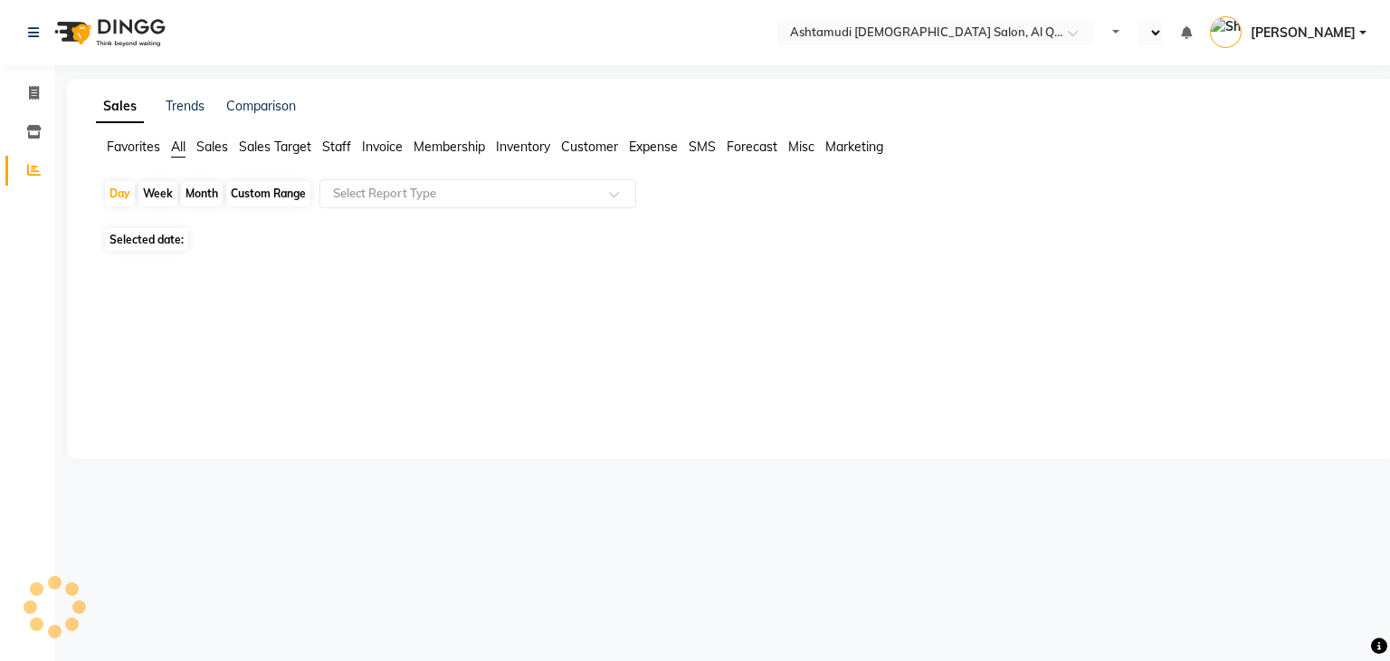
select select "en"
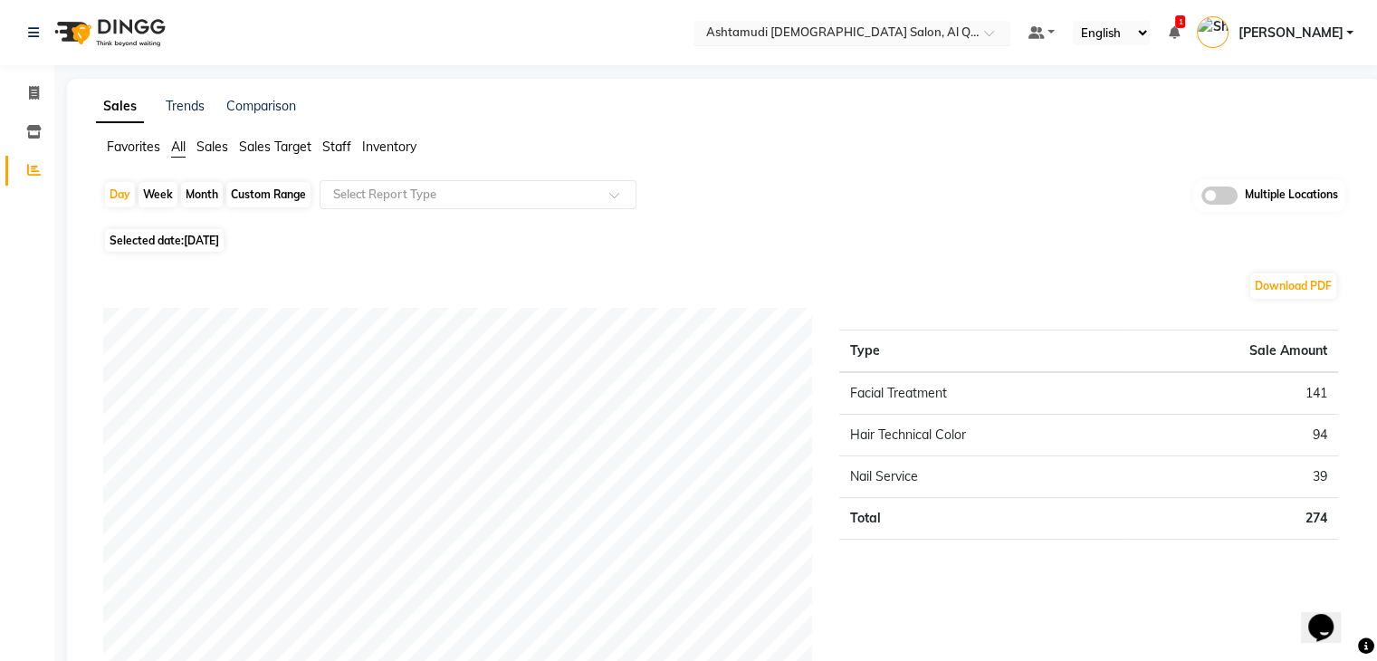
click at [914, 29] on input "text" at bounding box center [833, 34] width 262 height 18
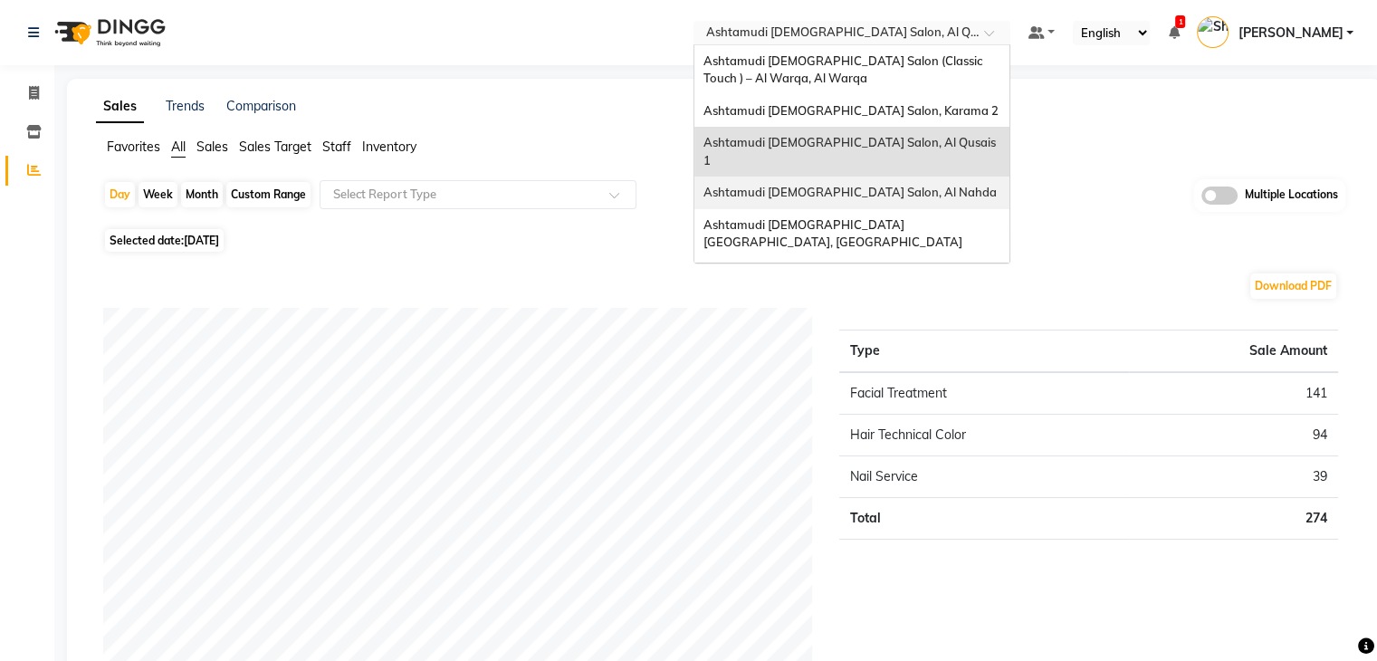
click at [902, 185] on span "Ashtamudi [DEMOGRAPHIC_DATA] Salon, Al Nahda" at bounding box center [849, 192] width 293 height 14
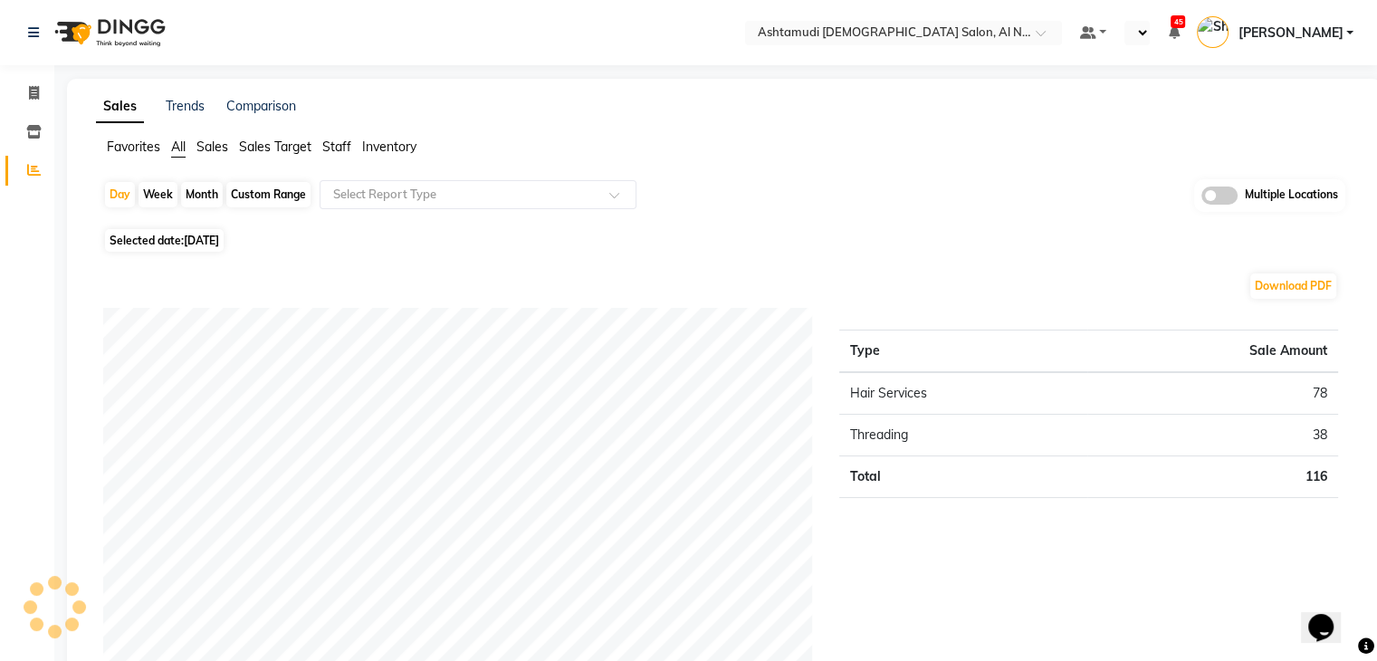
select select "en"
click at [381, 157] on div "Favorites All Sales Sales Target Staff Inventory" at bounding box center [723, 155] width 1283 height 34
click at [381, 148] on span "Inventory" at bounding box center [389, 146] width 54 height 16
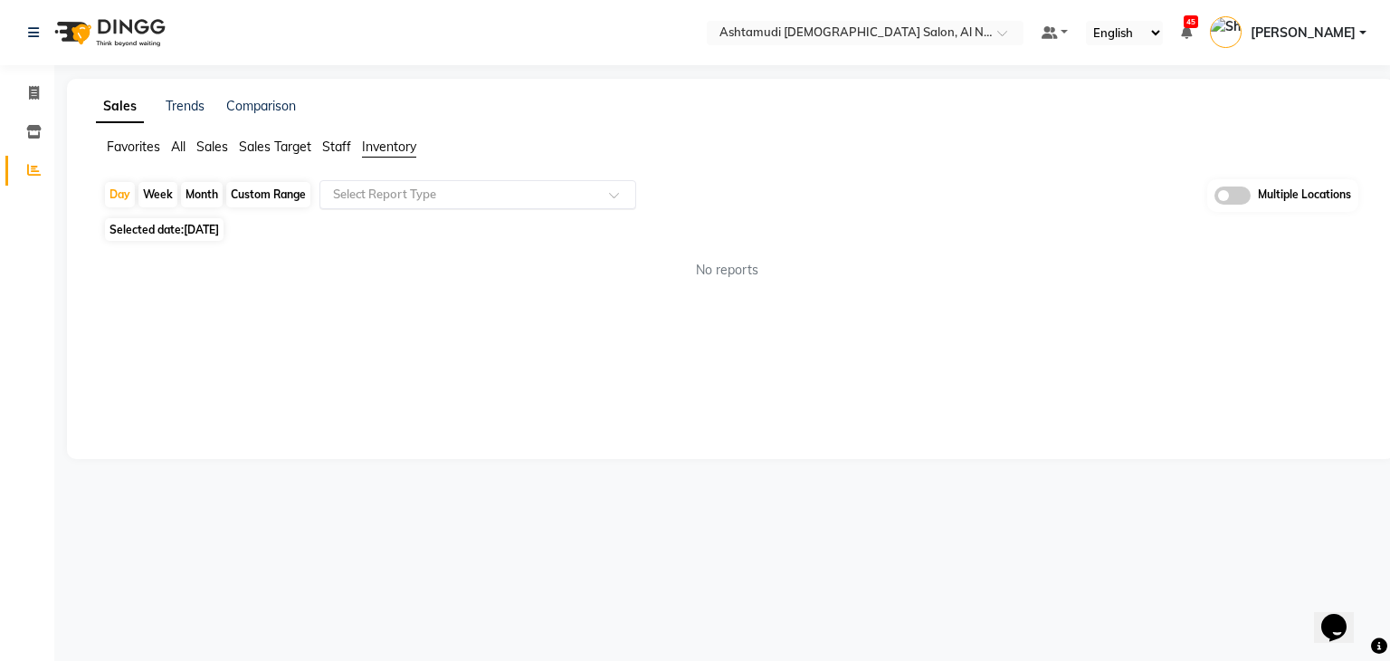
click at [369, 198] on input "text" at bounding box center [459, 195] width 261 height 18
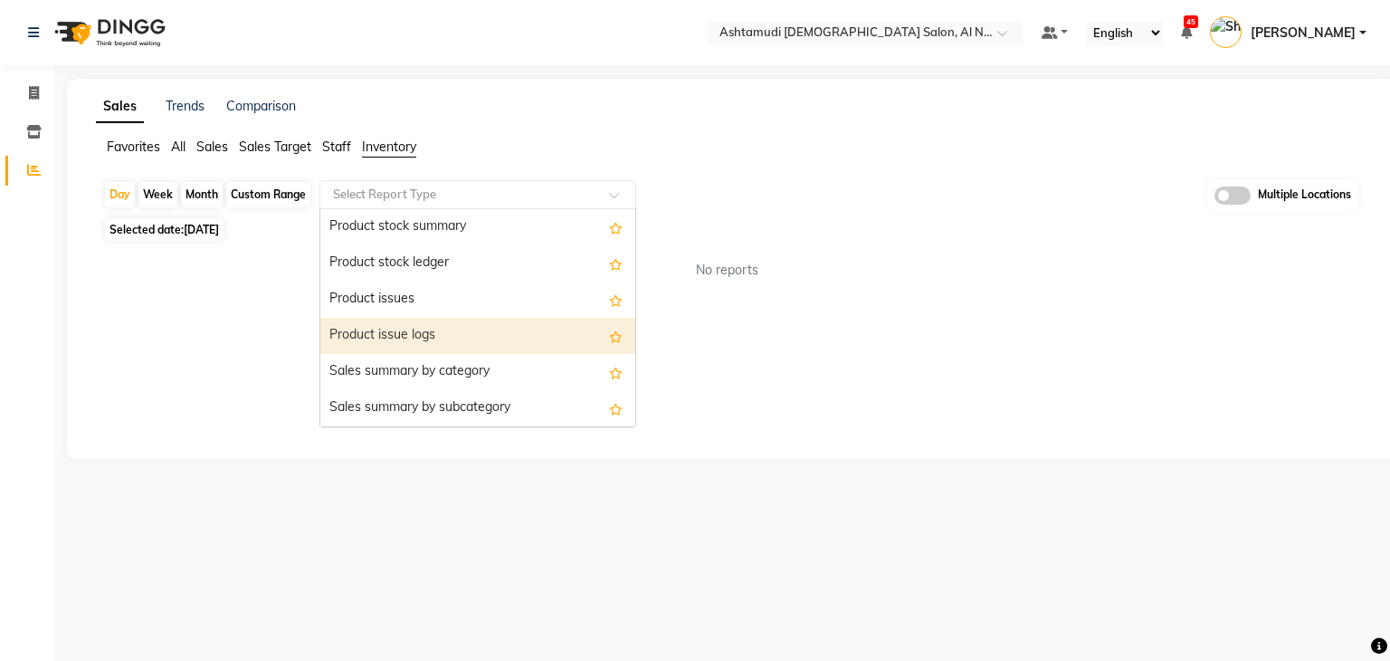
click at [367, 319] on div "Product issue logs" at bounding box center [477, 336] width 315 height 36
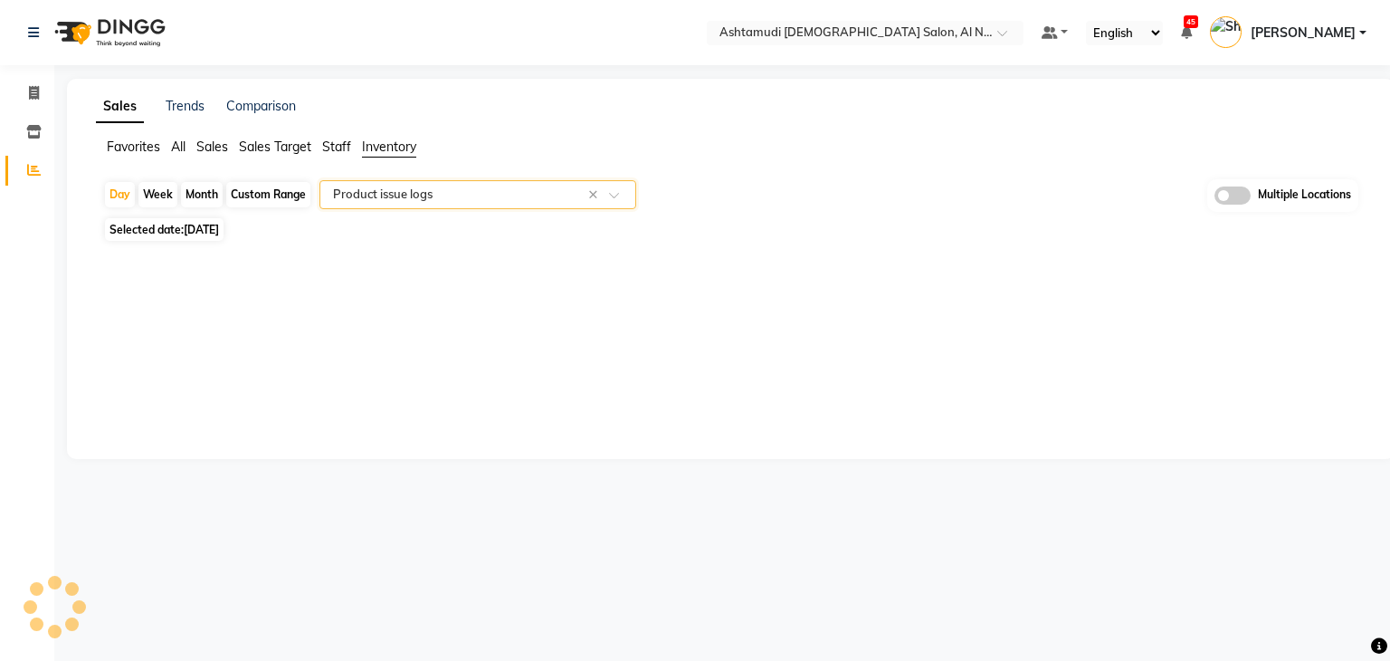
select select "full_report"
select select "csv"
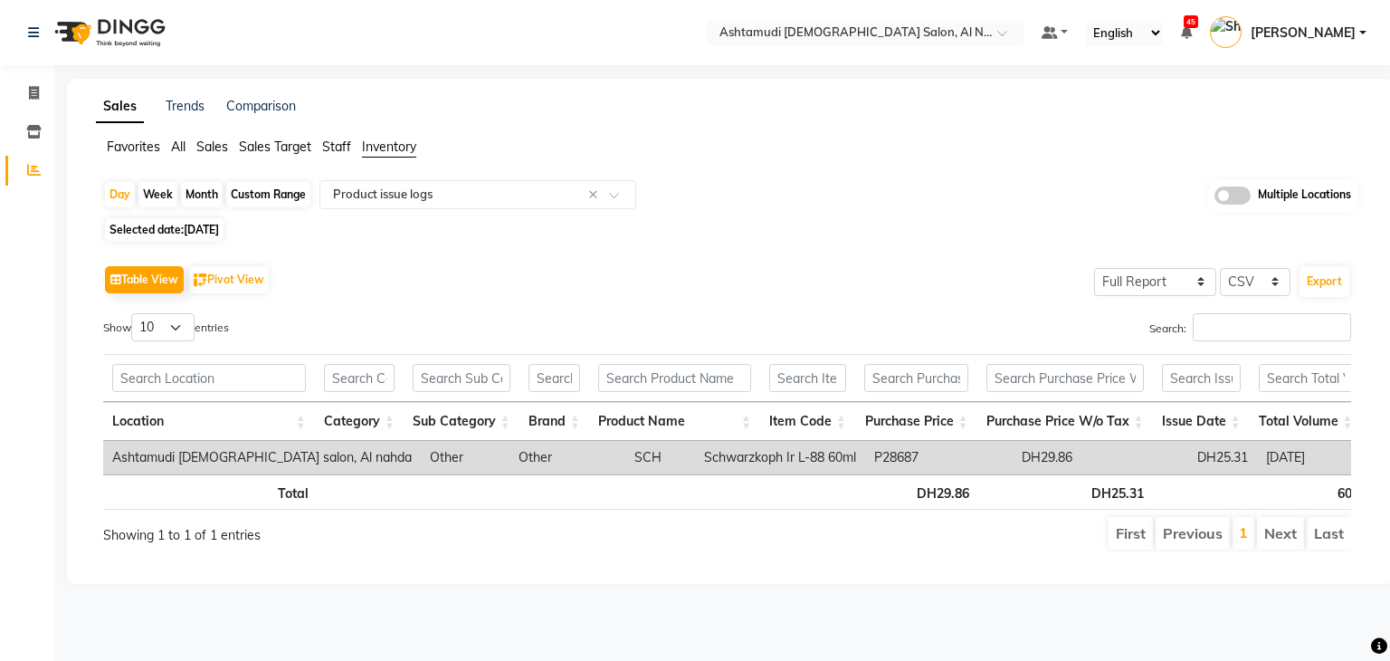
click at [160, 225] on span "Selected date: [DATE]" at bounding box center [164, 229] width 119 height 23
select select "9"
select select "2025"
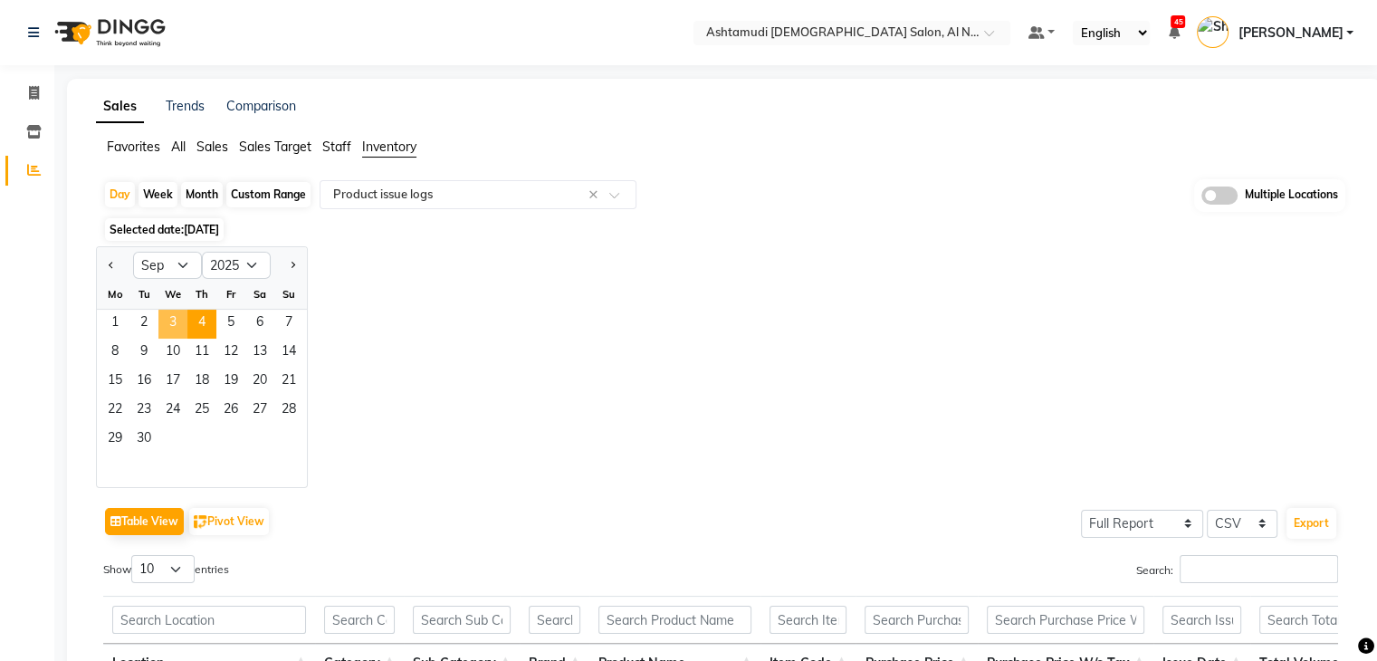
click at [174, 321] on span "3" at bounding box center [172, 324] width 29 height 29
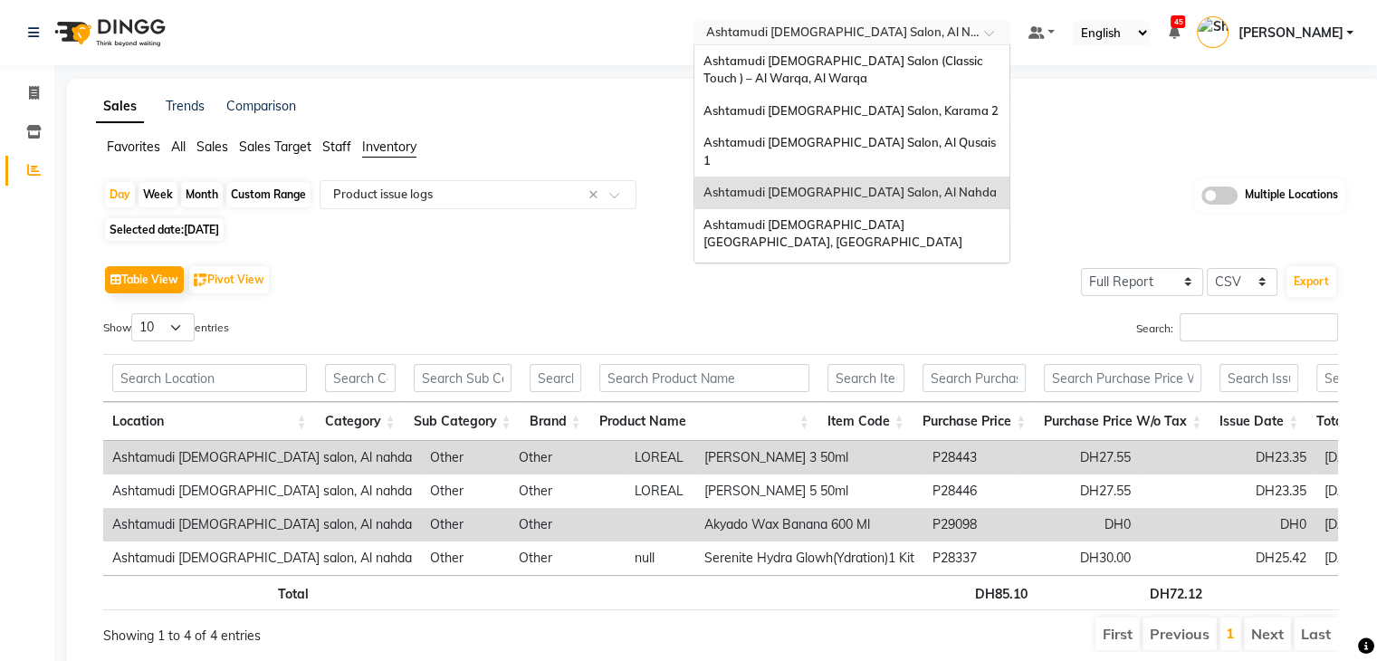
click at [927, 35] on input "text" at bounding box center [833, 34] width 262 height 18
click at [910, 217] on span "Ashtamudi [DEMOGRAPHIC_DATA] [GEOGRAPHIC_DATA], [GEOGRAPHIC_DATA]" at bounding box center [832, 233] width 259 height 33
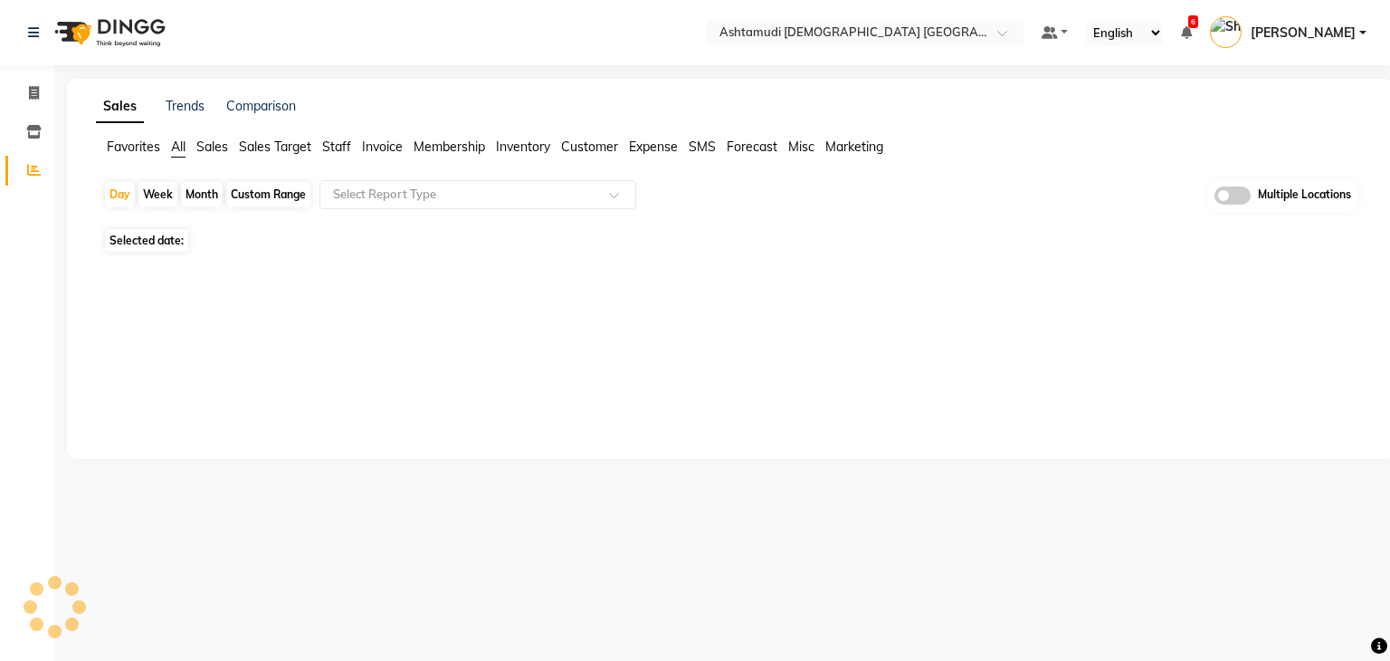
select select "en"
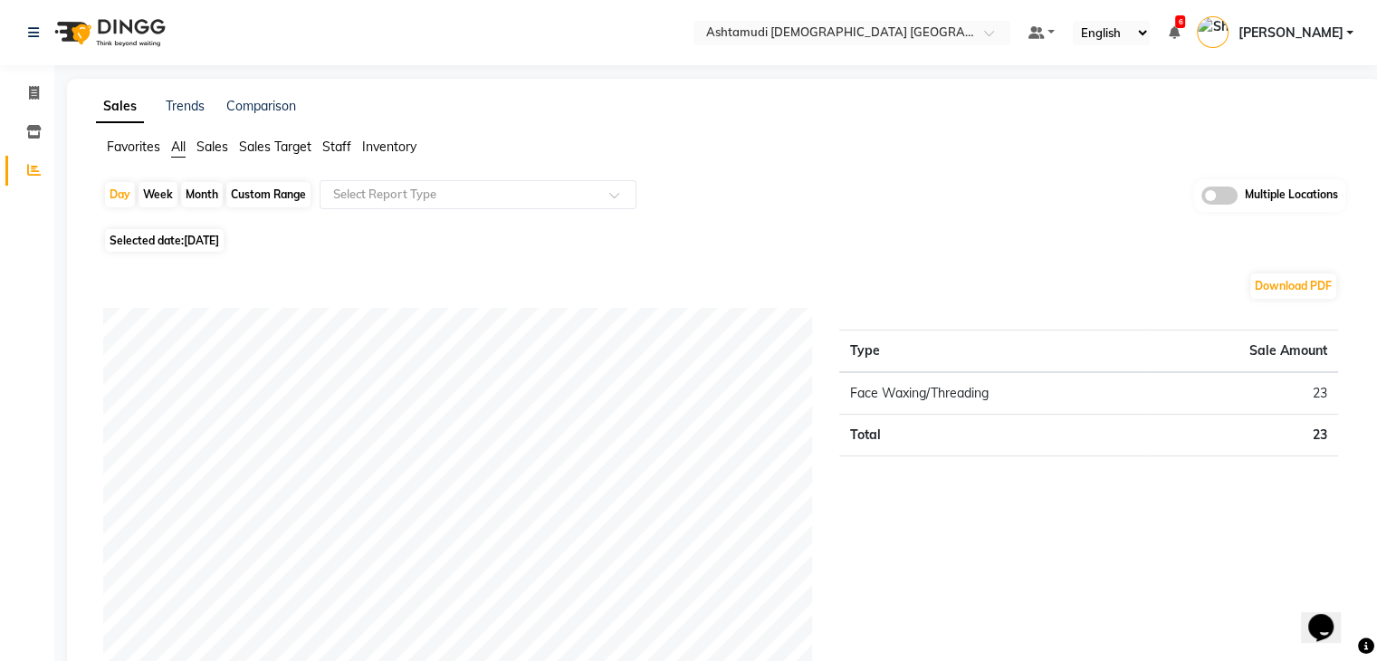
click at [391, 154] on span "Inventory" at bounding box center [389, 146] width 54 height 16
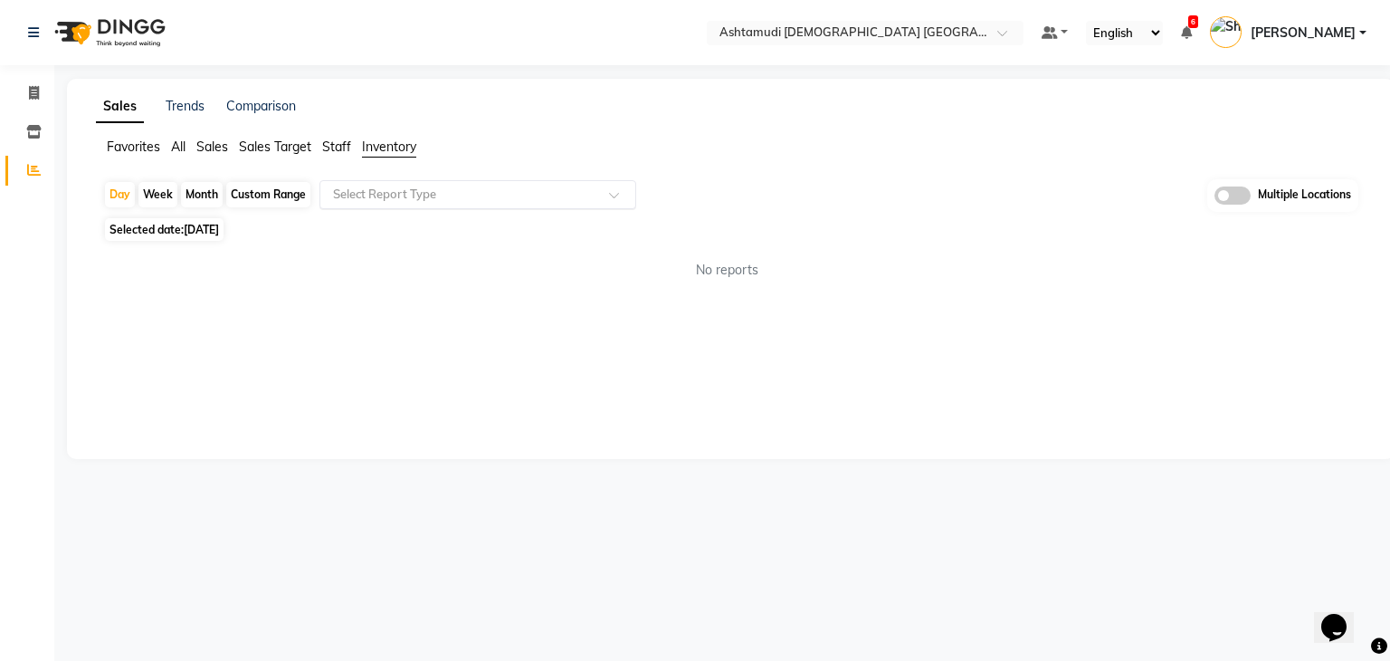
click at [394, 188] on input "text" at bounding box center [459, 195] width 261 height 18
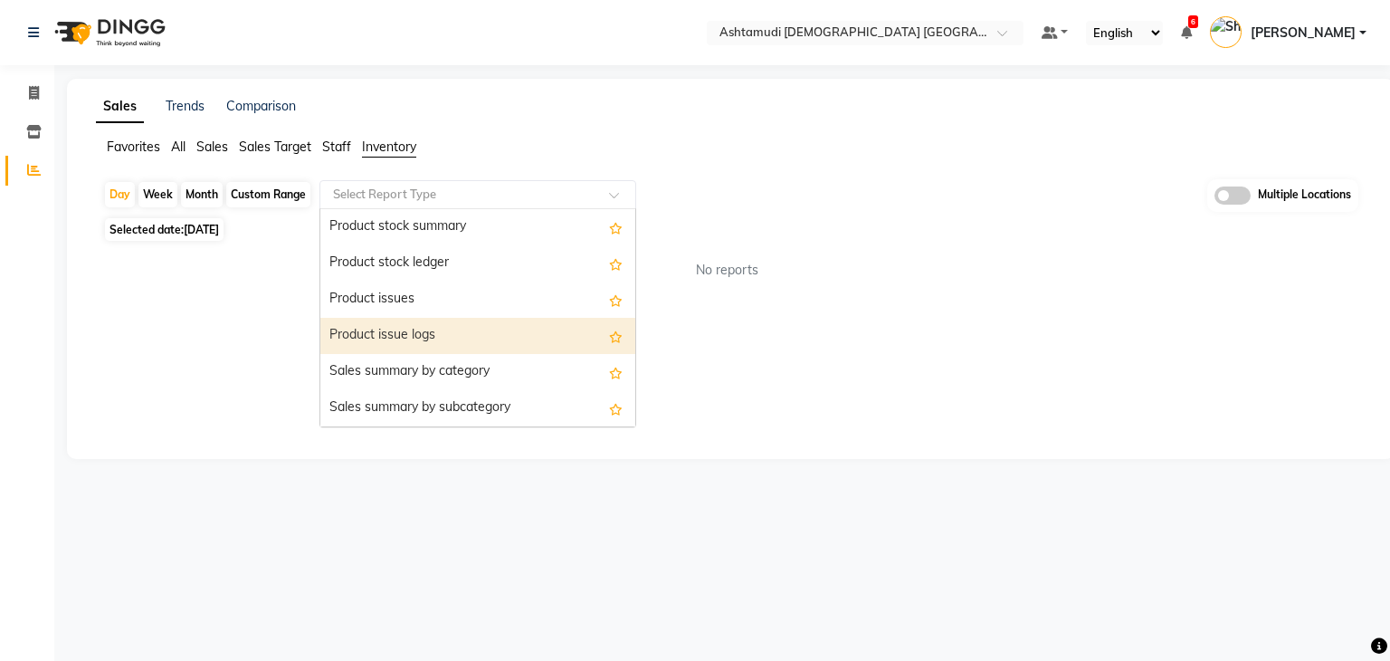
click at [385, 320] on div "Product issue logs" at bounding box center [477, 336] width 315 height 36
select select "full_report"
select select "csv"
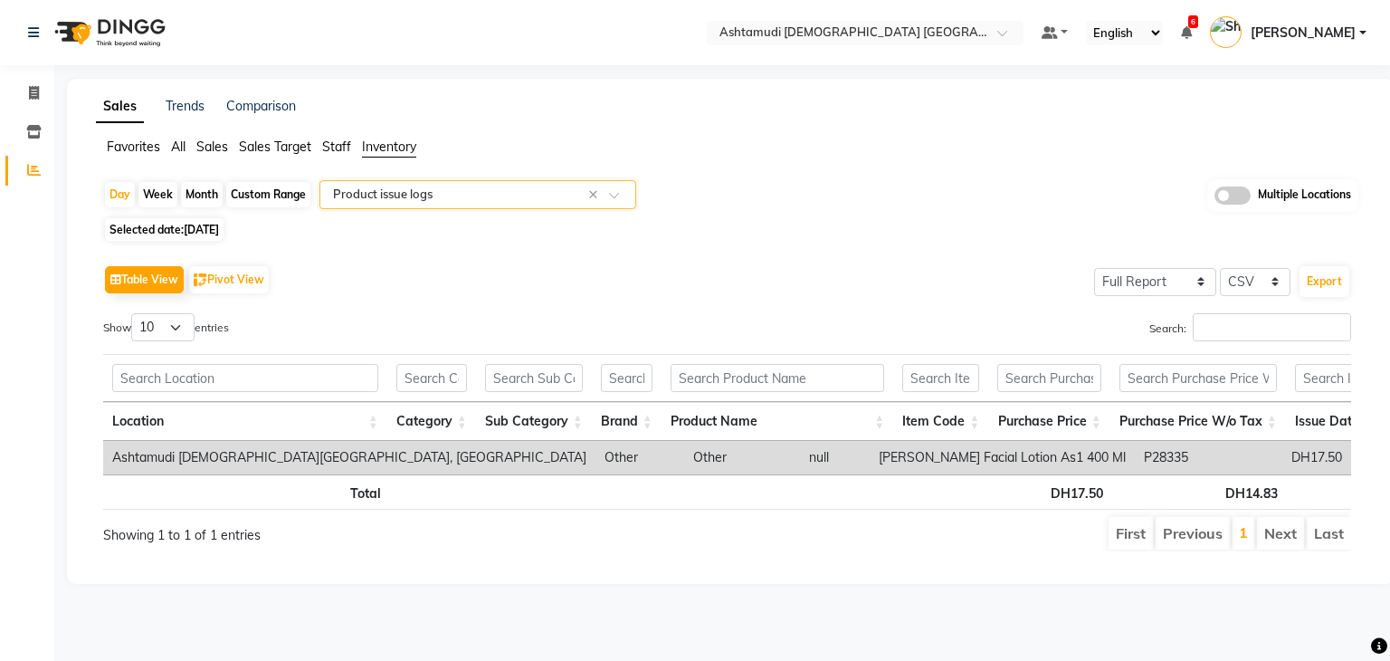
click at [191, 228] on span "[DATE]" at bounding box center [201, 230] width 35 height 14
select select "9"
select select "2025"
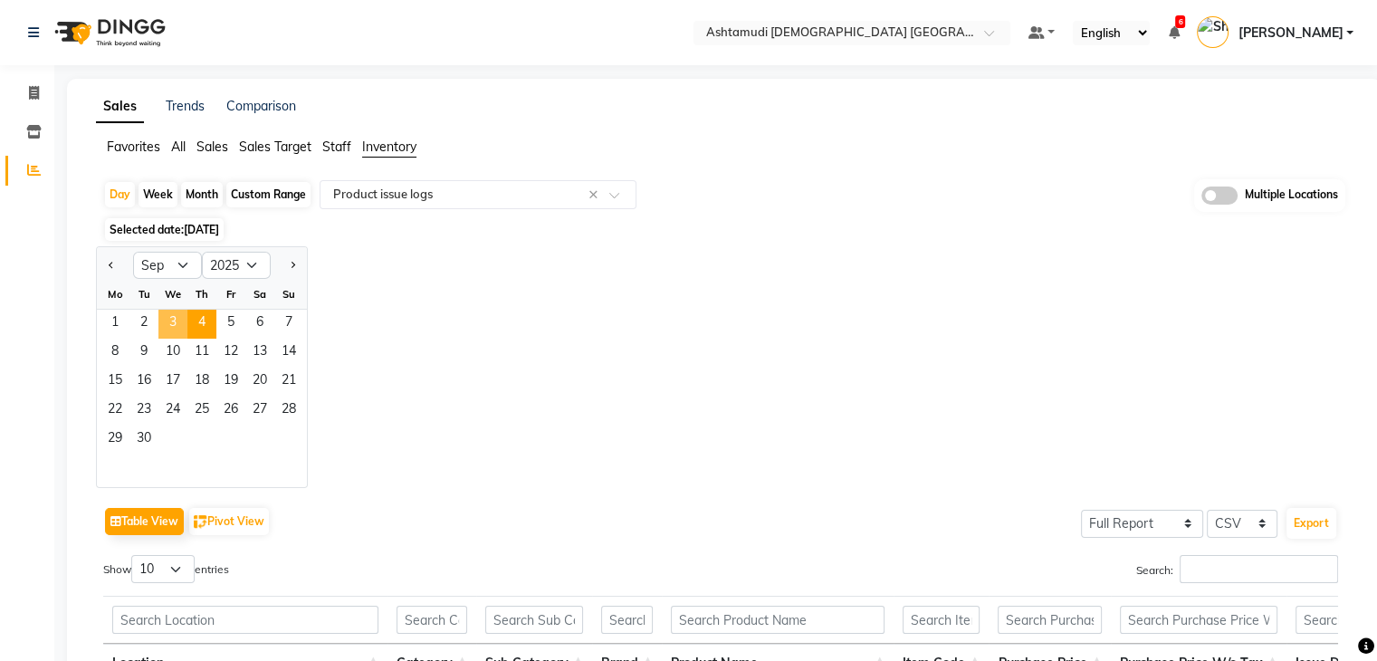
click at [173, 325] on span "3" at bounding box center [172, 324] width 29 height 29
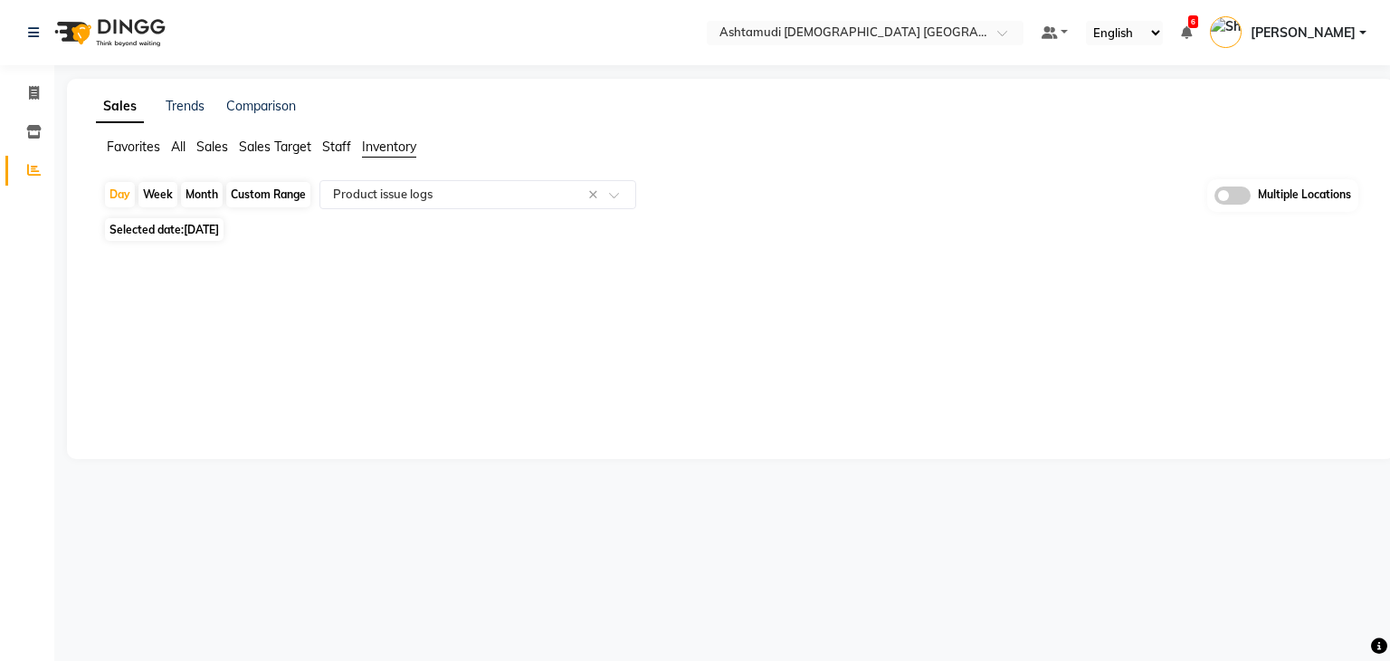
click at [143, 232] on span "Selected date: [DATE]" at bounding box center [164, 229] width 119 height 23
select select "9"
select select "2025"
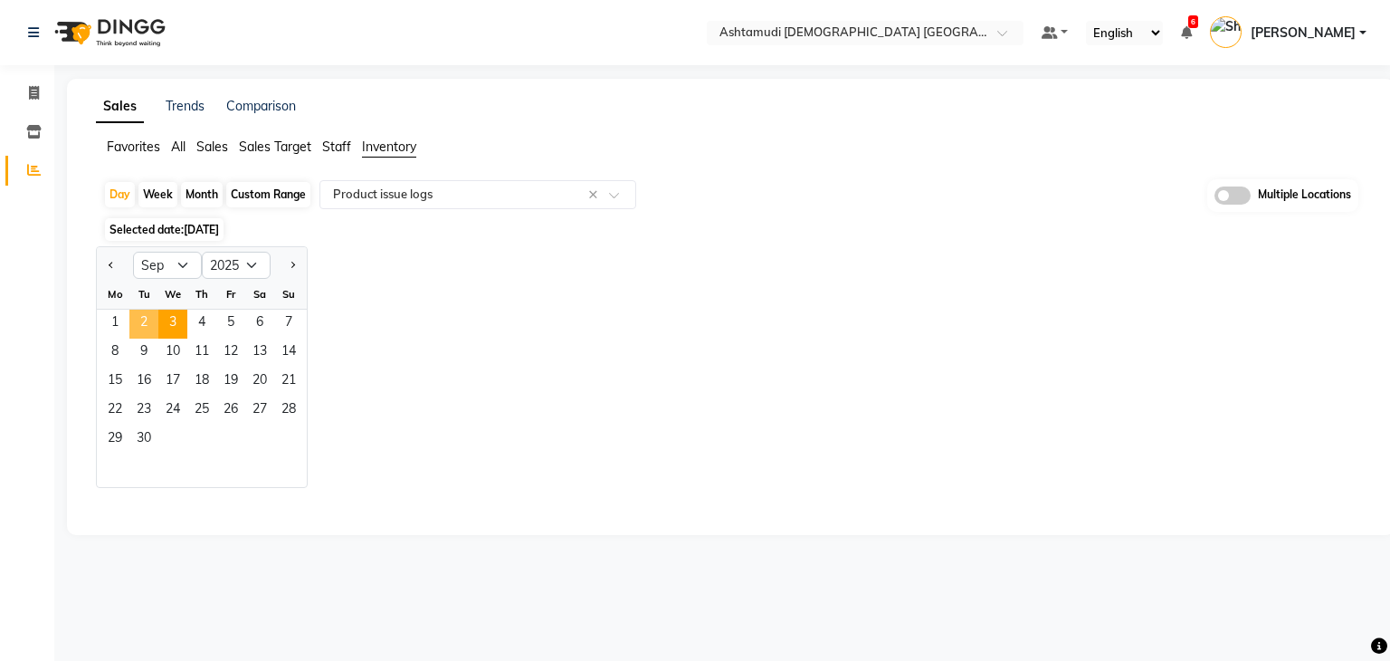
click at [136, 319] on span "2" at bounding box center [143, 324] width 29 height 29
select select "full_report"
select select "csv"
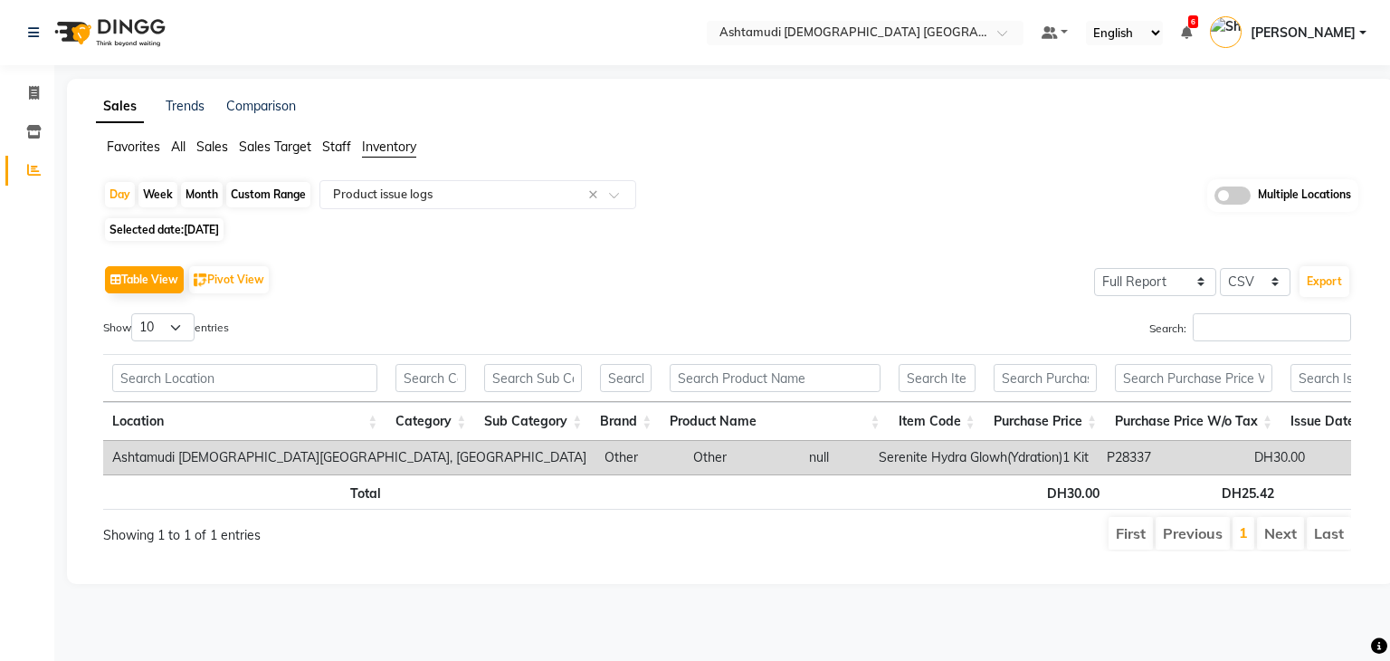
click at [205, 230] on span "[DATE]" at bounding box center [201, 230] width 35 height 14
select select "9"
select select "2025"
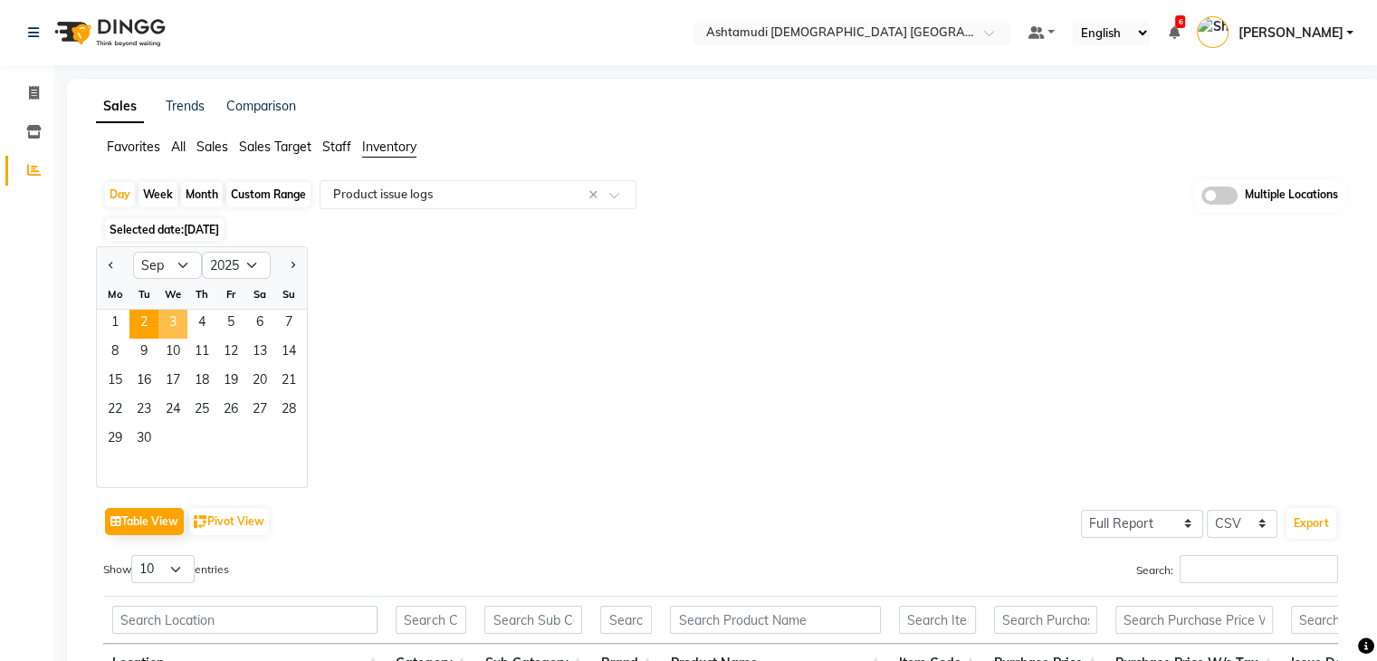
click at [169, 325] on span "3" at bounding box center [172, 324] width 29 height 29
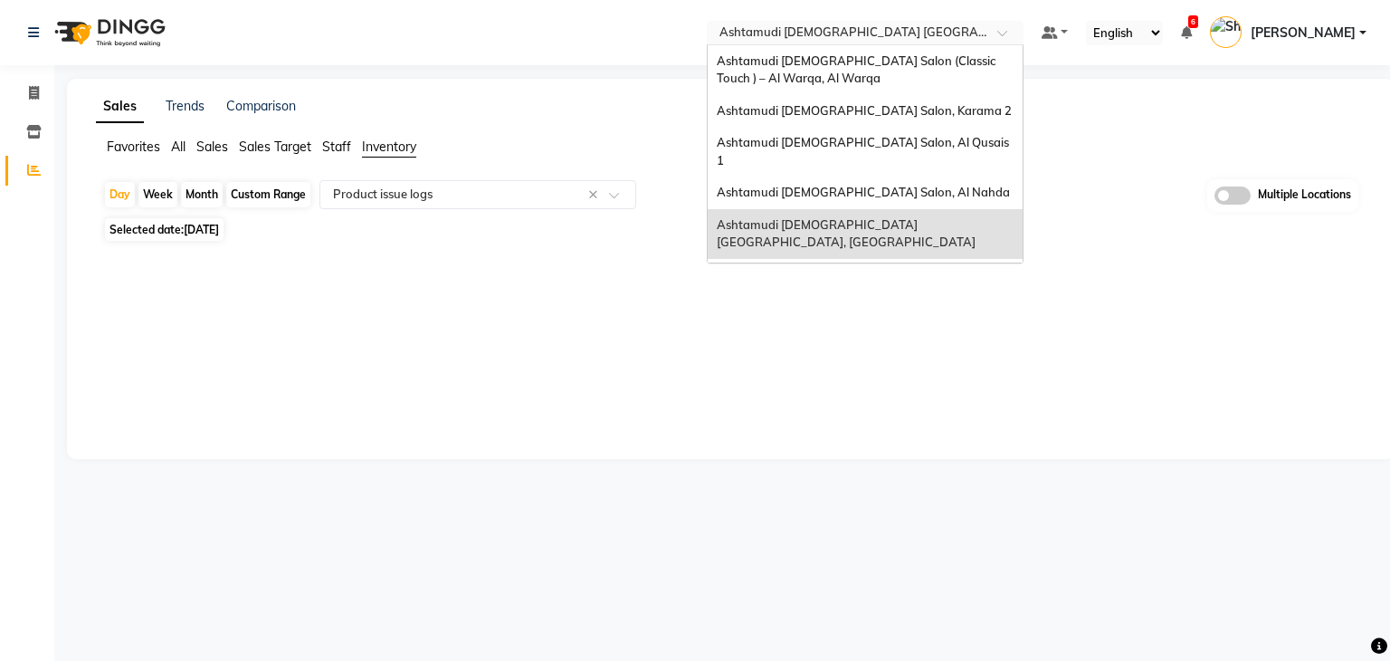
click at [978, 28] on input "text" at bounding box center [847, 34] width 262 height 18
click at [929, 259] on div "Ashtamudi [DEMOGRAPHIC_DATA] Salon - Al Karama, [GEOGRAPHIC_DATA] -[GEOGRAPHIC_…" at bounding box center [865, 293] width 315 height 68
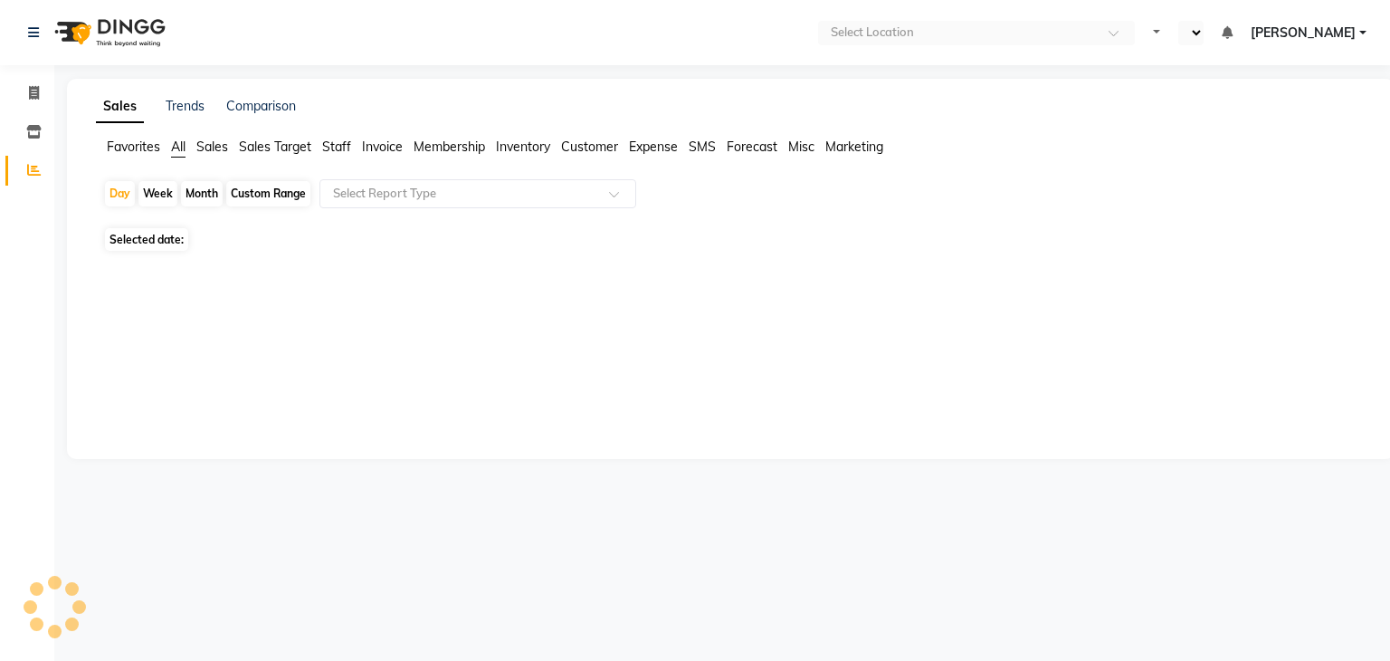
select select "en"
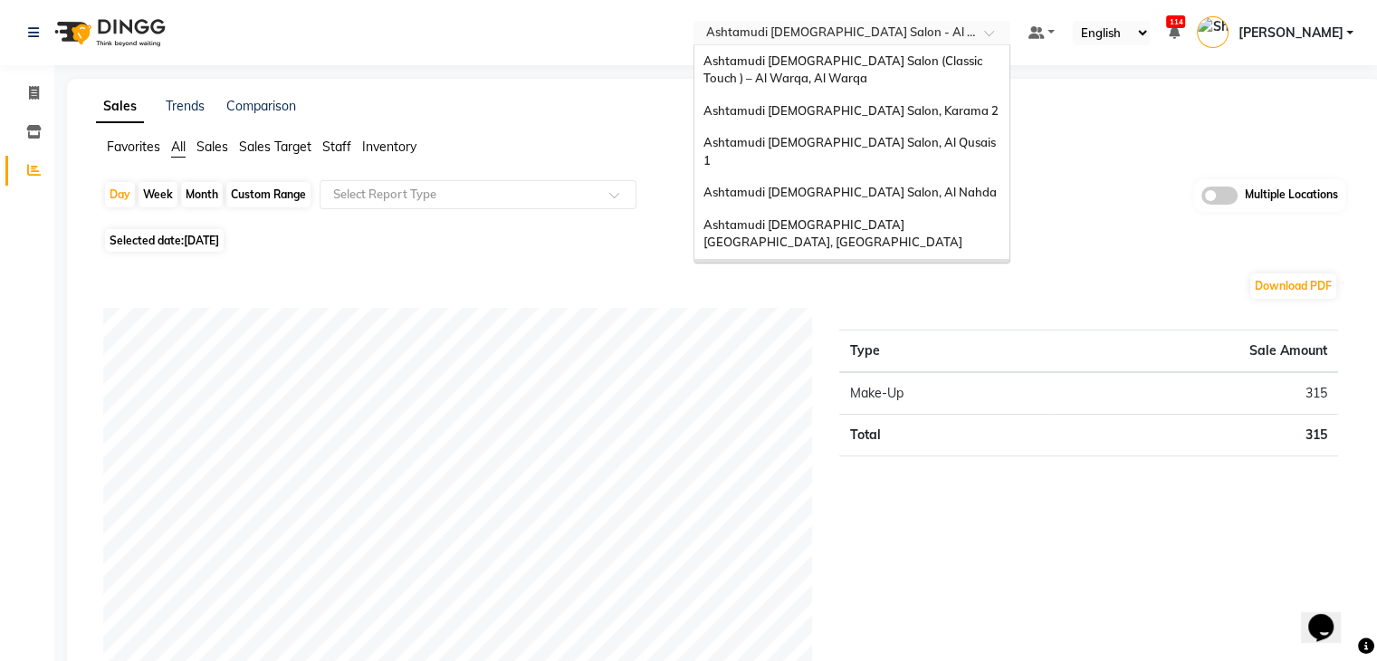
click at [920, 37] on input "text" at bounding box center [833, 34] width 262 height 18
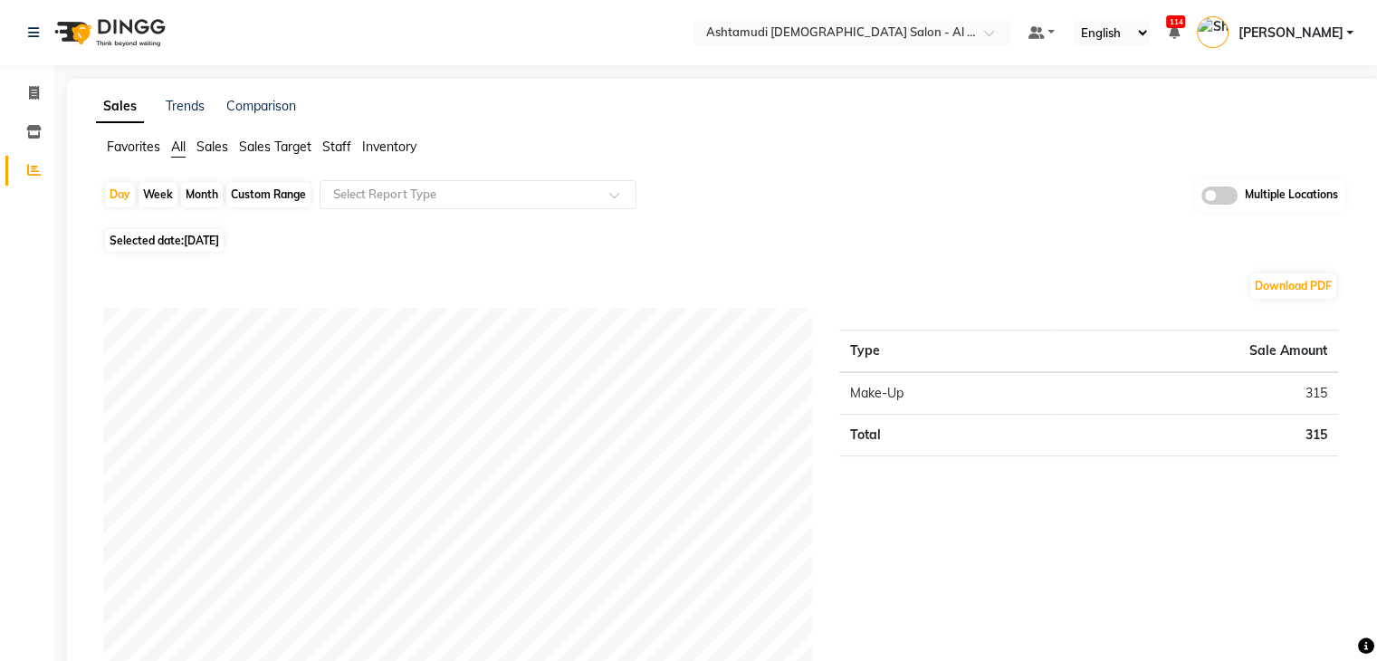
click at [519, 165] on div "Favorites All Sales Sales Target Staff Inventory" at bounding box center [723, 155] width 1283 height 34
click at [411, 144] on span "Inventory" at bounding box center [389, 146] width 54 height 16
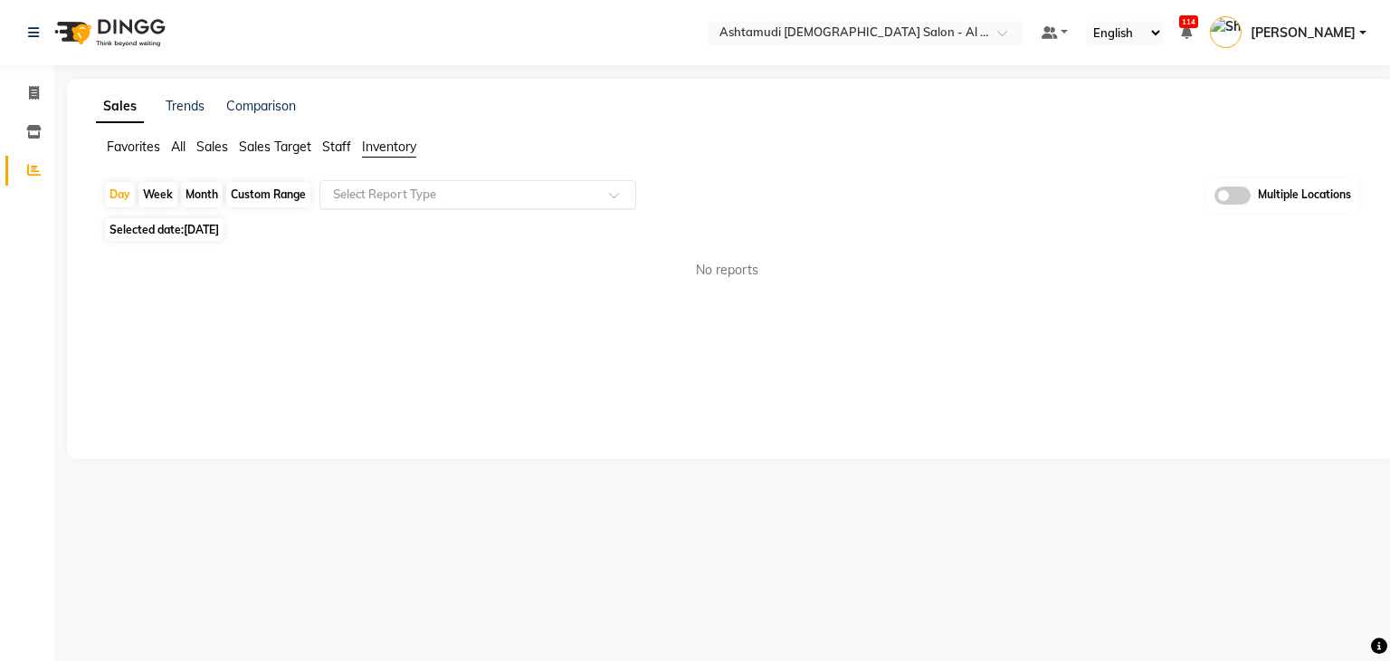
click at [402, 186] on input "text" at bounding box center [459, 195] width 261 height 18
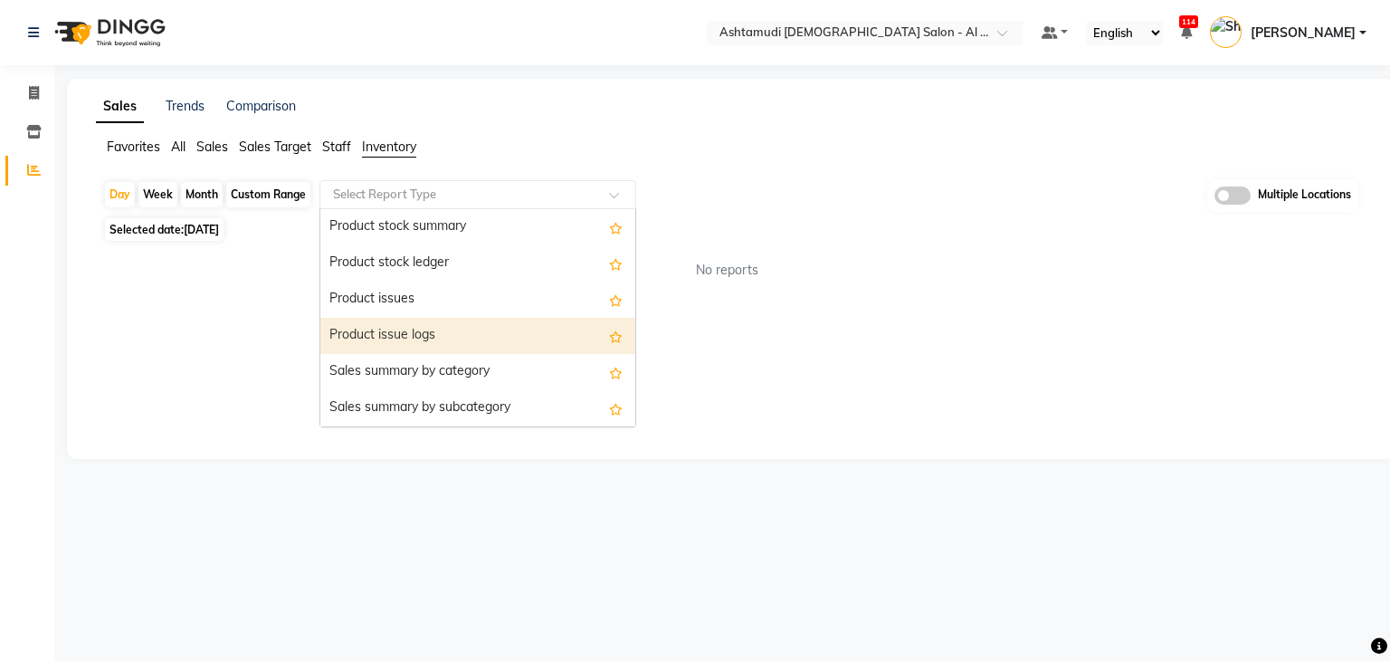
click at [415, 334] on div "Product issue logs" at bounding box center [477, 336] width 315 height 36
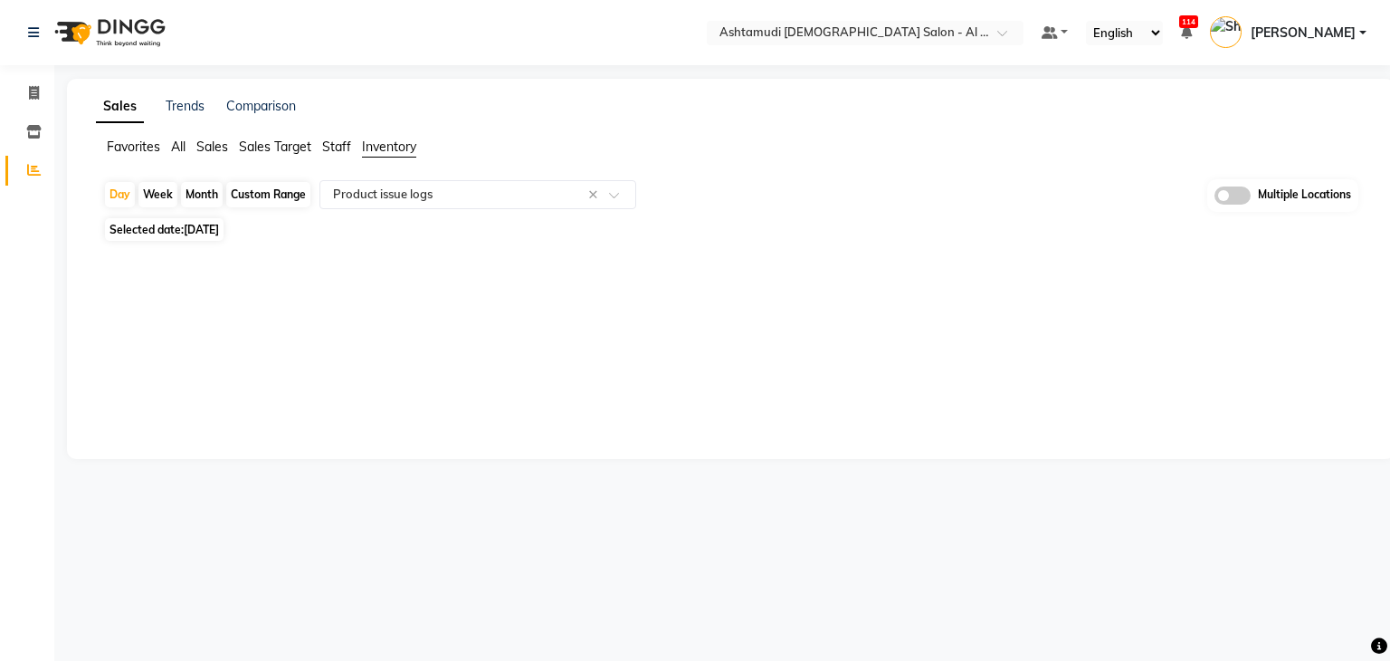
drag, startPoint x: 183, startPoint y: 225, endPoint x: 182, endPoint y: 235, distance: 10.0
click at [184, 225] on span "Selected date: 04-09-2025" at bounding box center [164, 229] width 119 height 23
select select "9"
select select "2025"
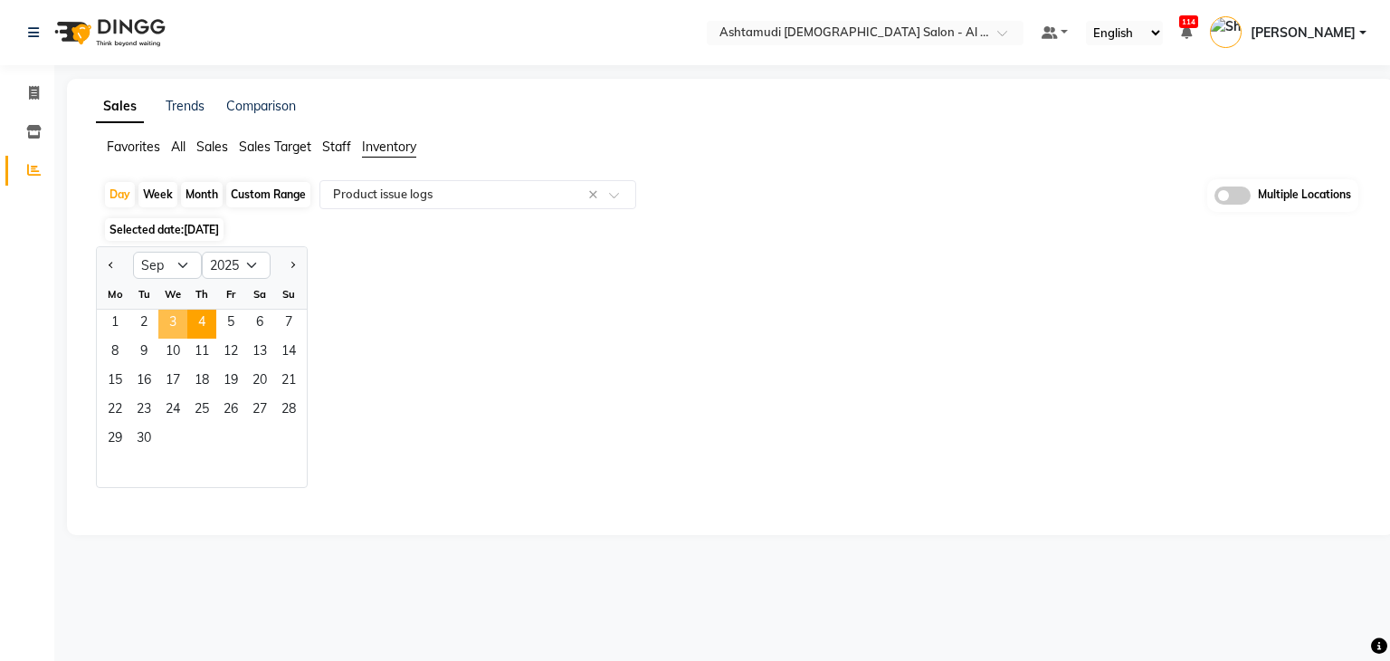
click at [165, 319] on span "3" at bounding box center [172, 324] width 29 height 29
select select "full_report"
select select "csv"
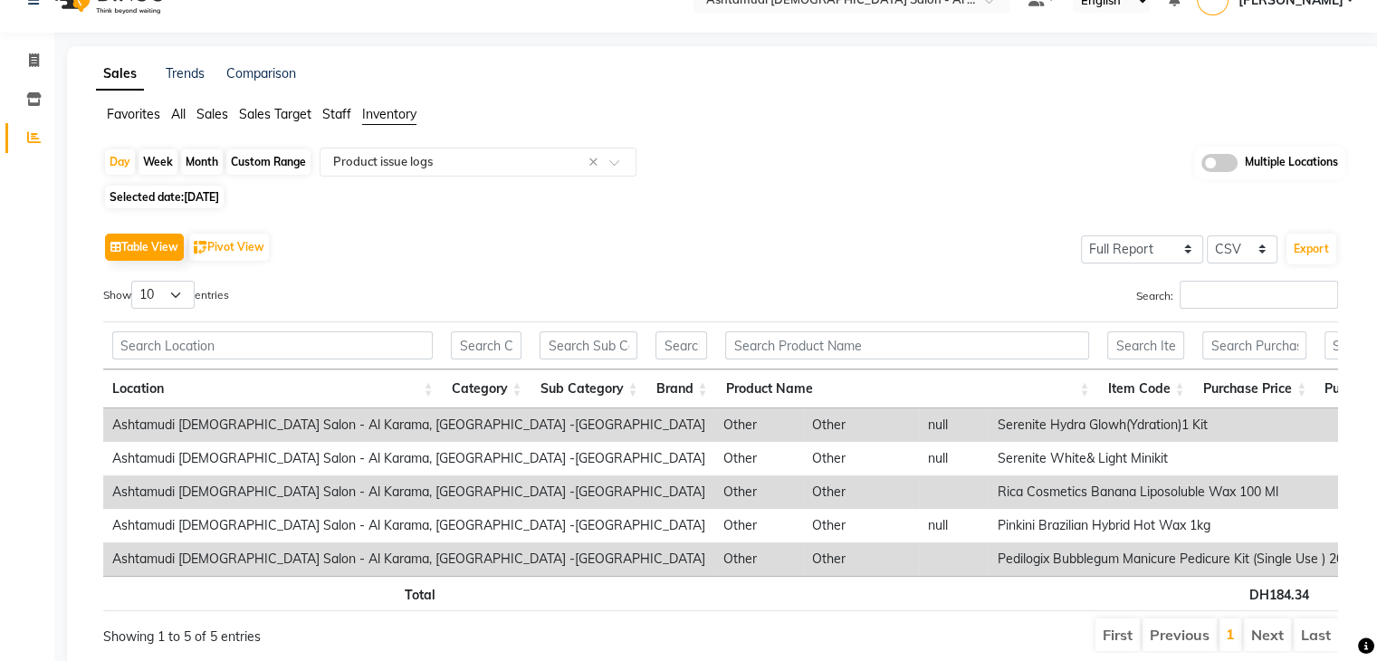
scroll to position [0, 0]
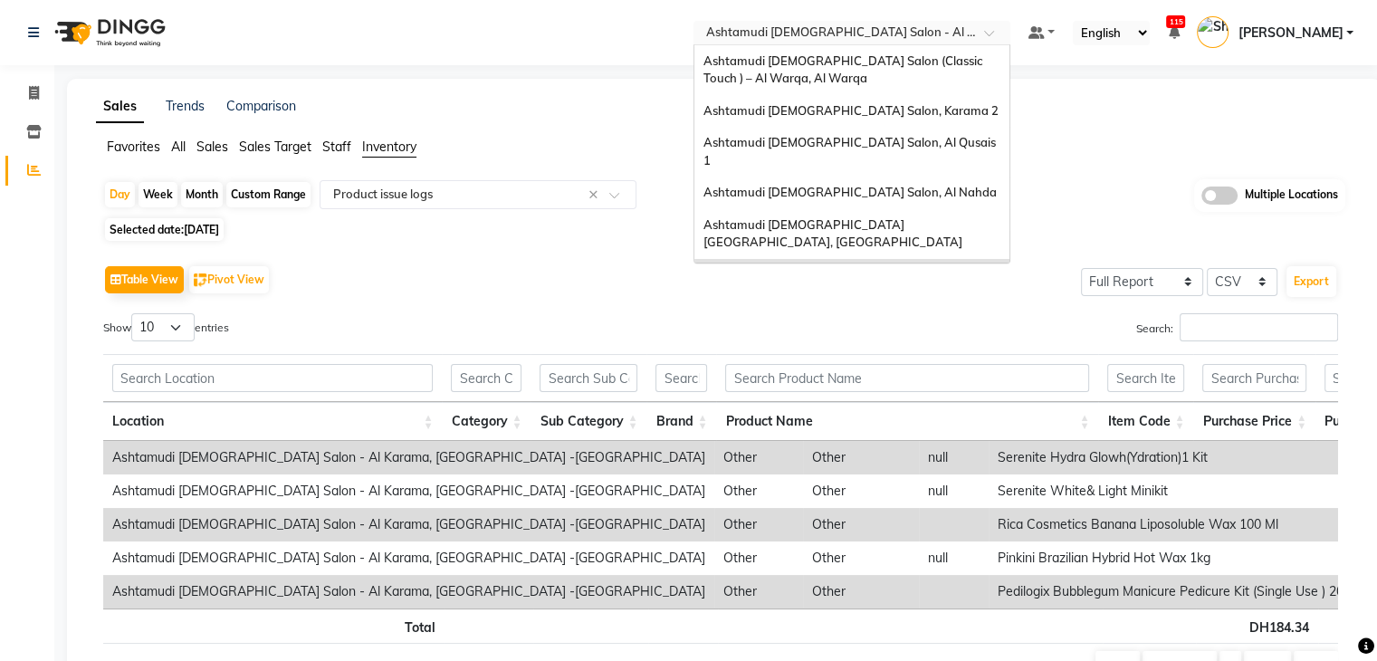
click at [854, 26] on input "text" at bounding box center [833, 34] width 262 height 18
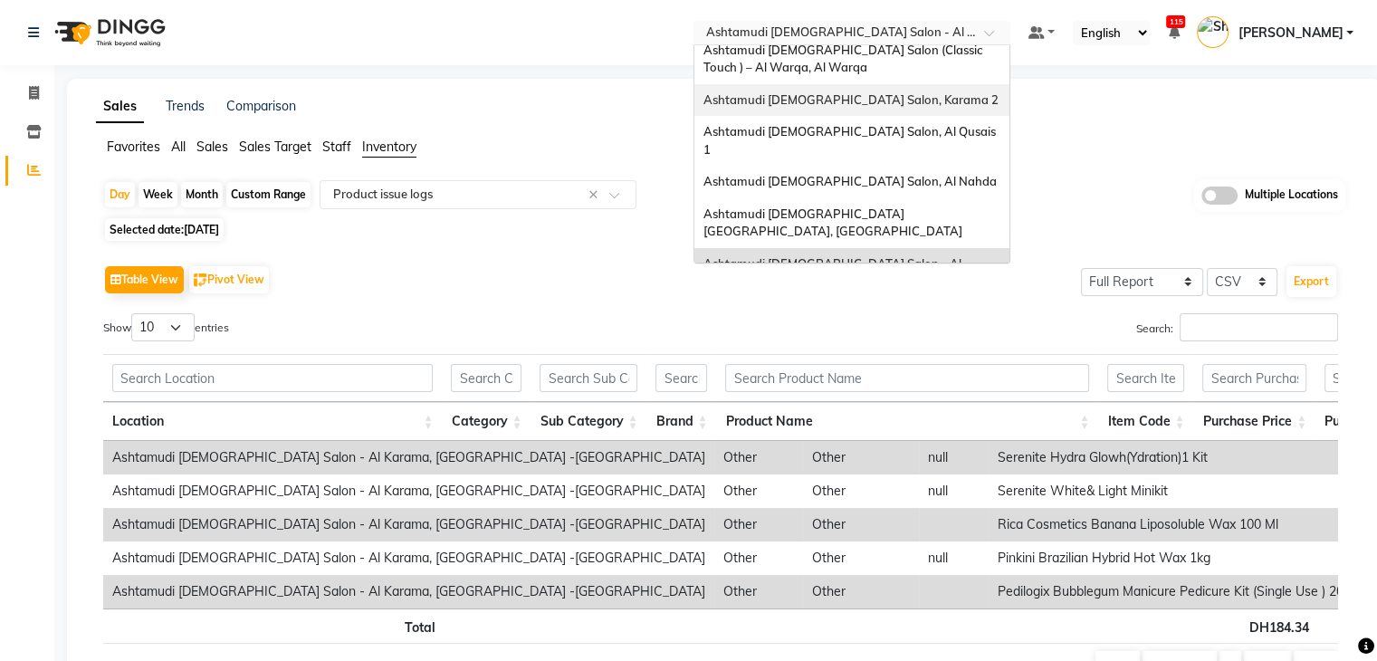
click at [894, 108] on div "Ashtamudi [DEMOGRAPHIC_DATA] Salon, Karama 2" at bounding box center [851, 100] width 315 height 33
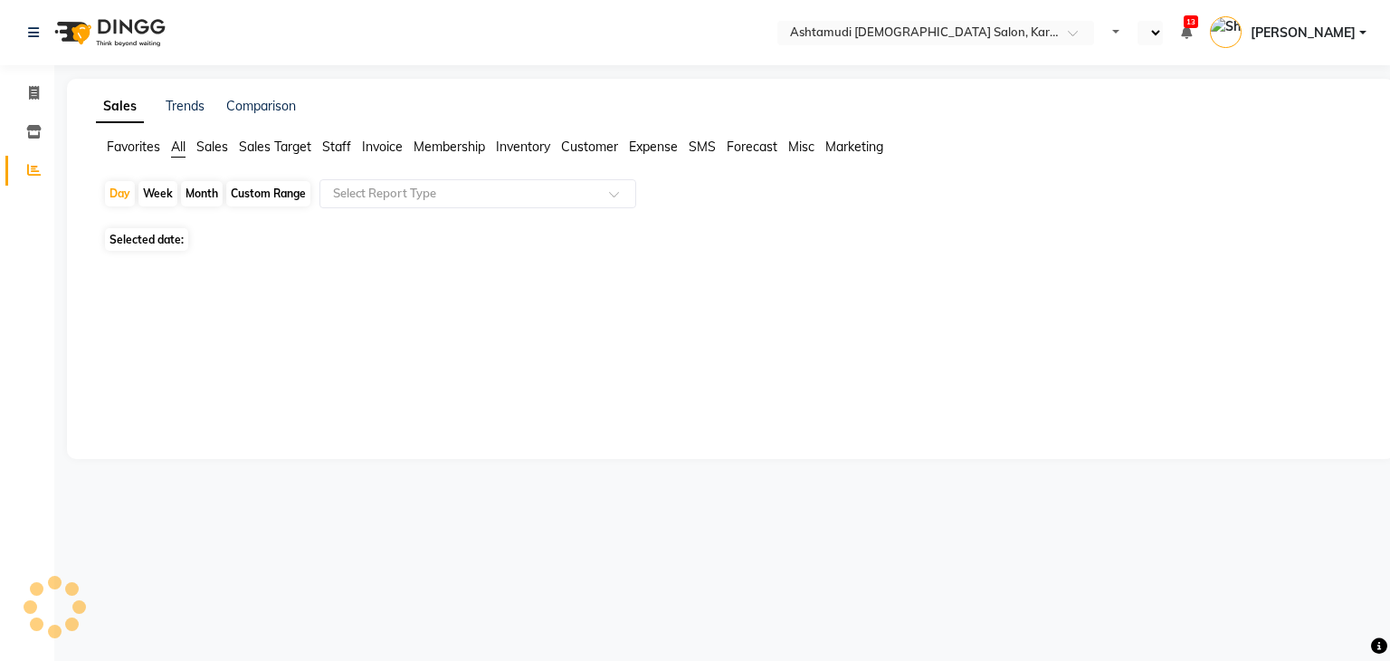
select select "en"
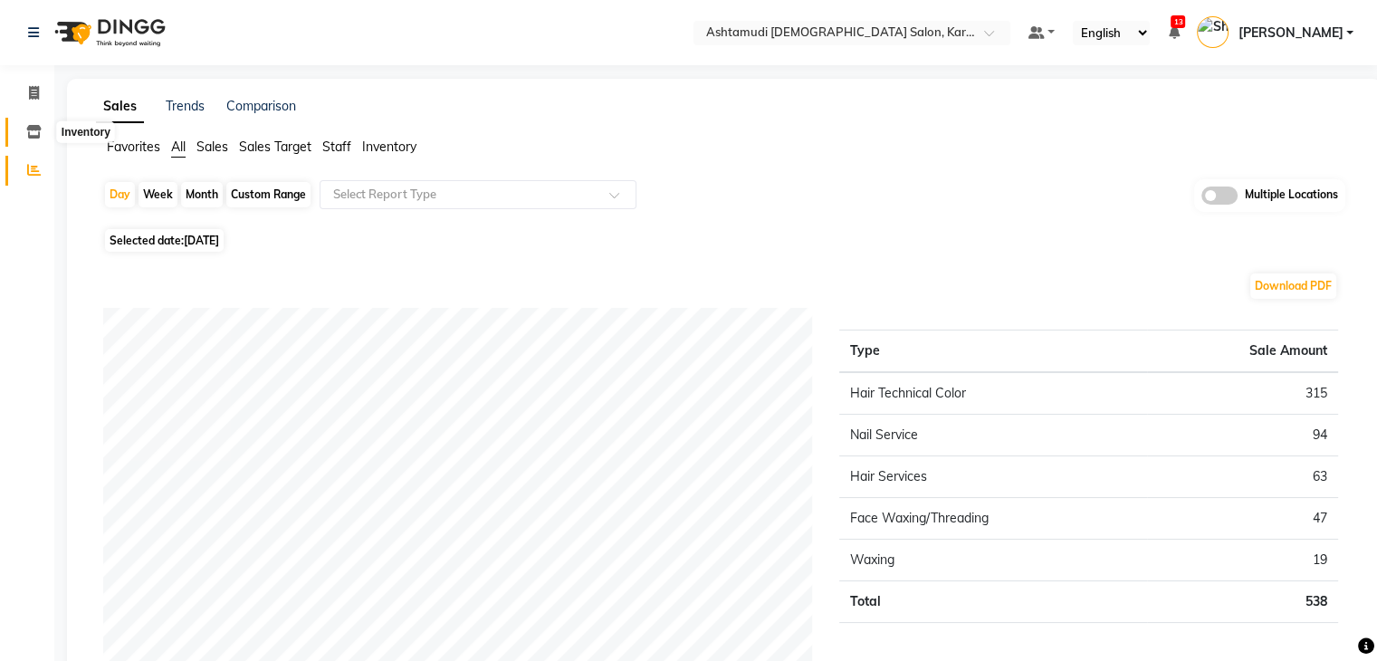
click at [29, 138] on icon at bounding box center [33, 132] width 15 height 14
click at [33, 170] on icon at bounding box center [34, 170] width 14 height 14
click at [31, 126] on icon at bounding box center [33, 132] width 15 height 14
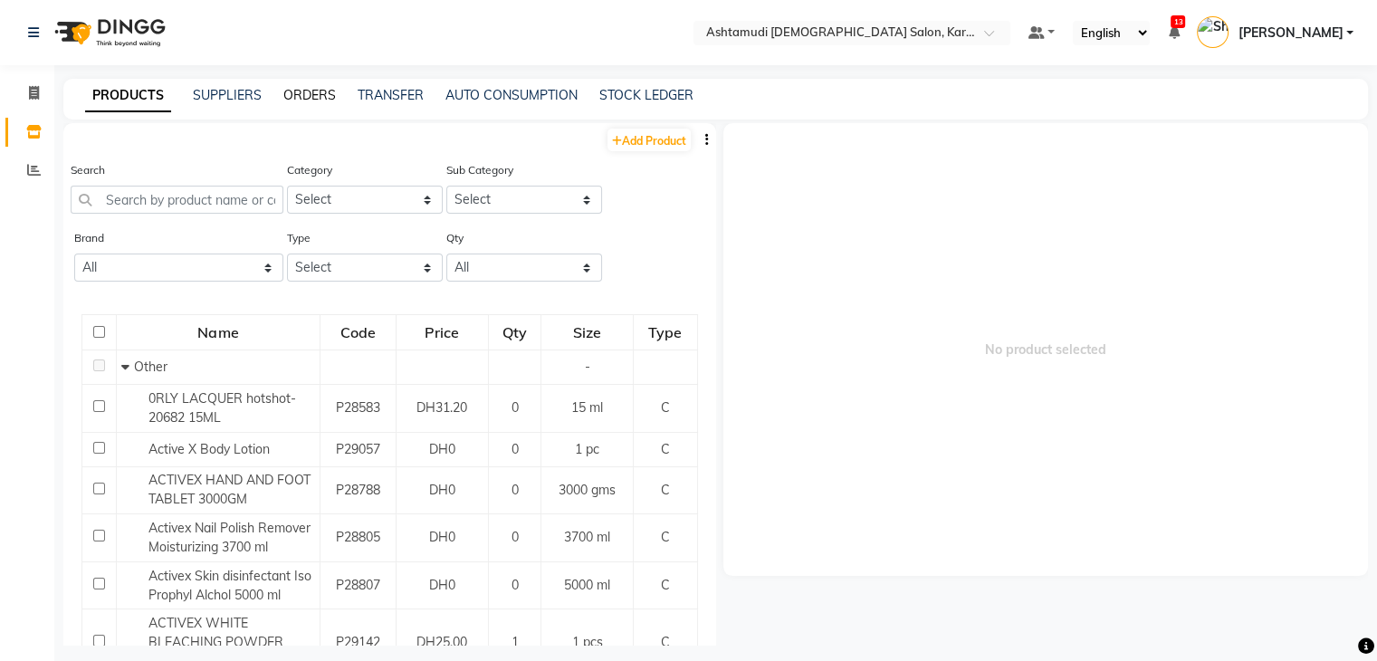
click at [314, 101] on link "ORDERS" at bounding box center [309, 95] width 52 height 16
